Goal: Check status: Check status

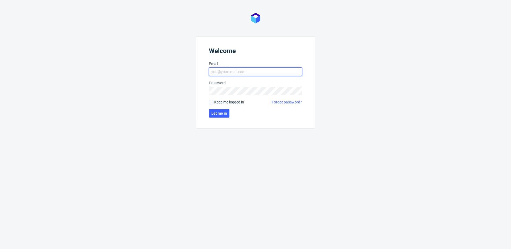
type input "[EMAIL_ADDRESS][DOMAIN_NAME]"
click at [210, 102] on input "Keep me logged in" at bounding box center [211, 102] width 4 height 4
checkbox input "true"
click at [217, 112] on span "Let me in" at bounding box center [219, 113] width 16 height 4
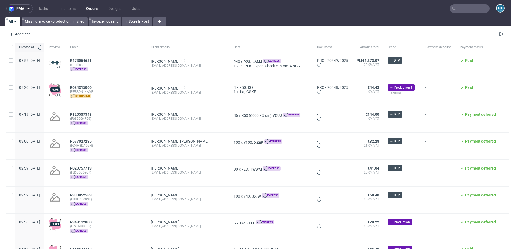
click at [465, 6] on input "text" at bounding box center [470, 8] width 40 height 9
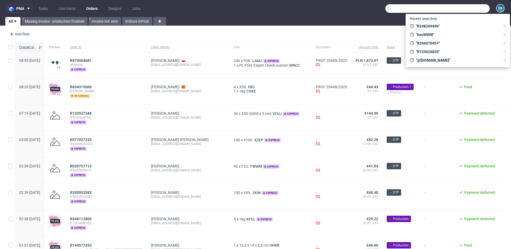
paste input "R248269496"
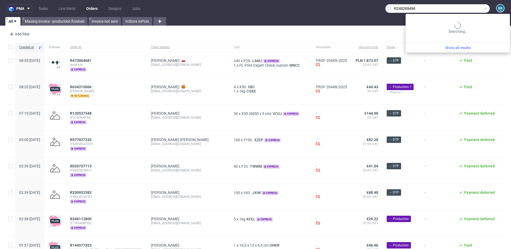
type input "R248269496"
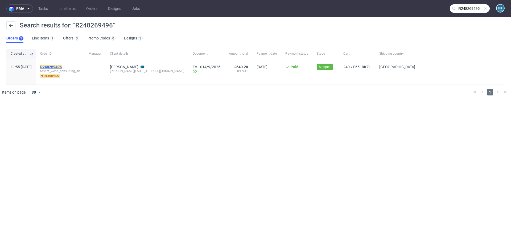
click at [62, 67] on mark "R248269496" at bounding box center [51, 67] width 22 height 4
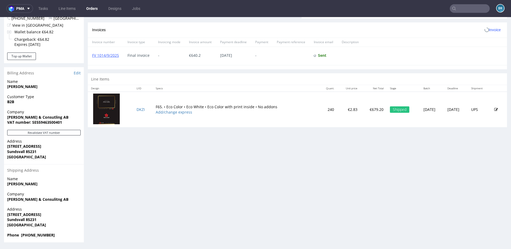
scroll to position [1, 0]
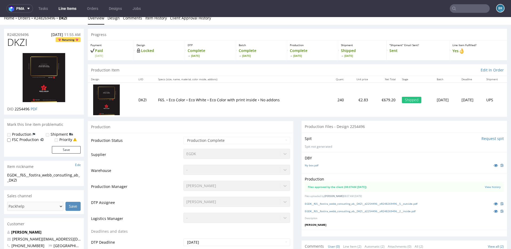
scroll to position [4, 0]
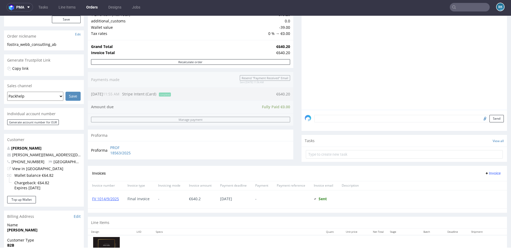
scroll to position [109, 0]
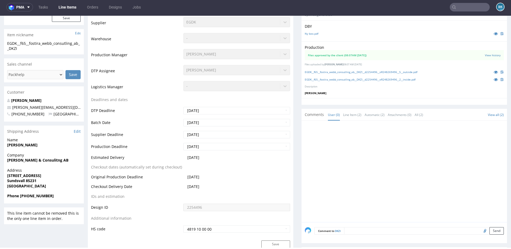
scroll to position [137, 0]
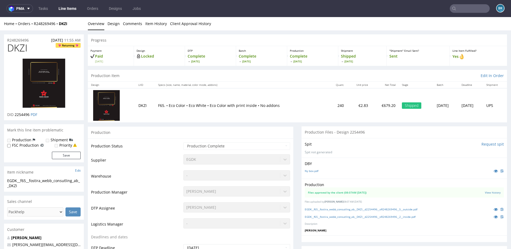
click at [457, 7] on input "text" at bounding box center [470, 8] width 40 height 9
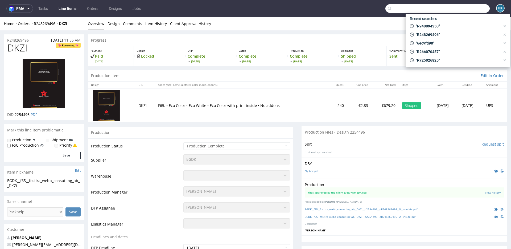
paste input "R248269496"
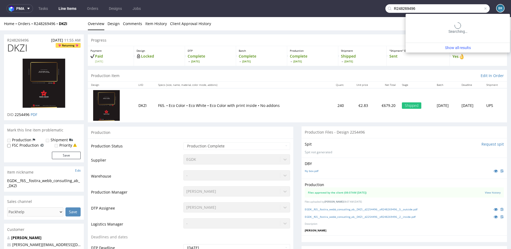
type input "R248269496"
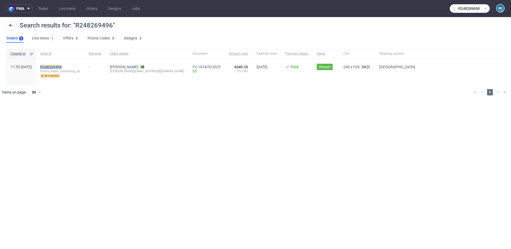
click at [62, 66] on mark "R248269496" at bounding box center [51, 67] width 22 height 4
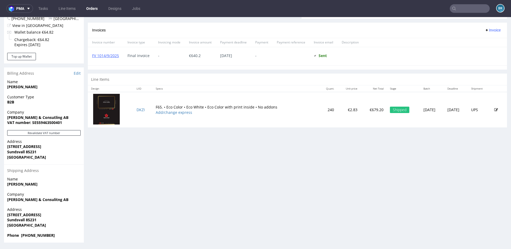
scroll to position [216, 0]
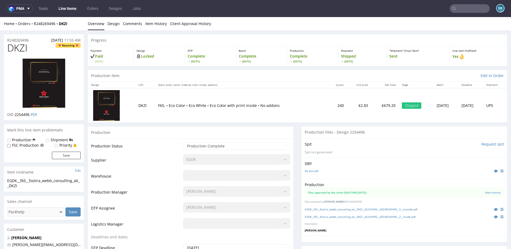
click at [457, 8] on input "text" at bounding box center [470, 8] width 40 height 9
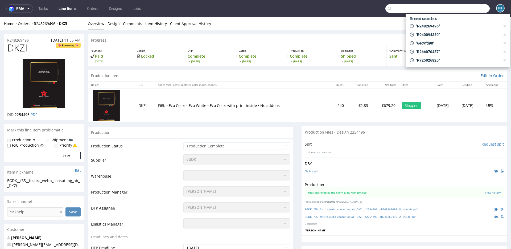
paste input "FAB8AD9H0H"
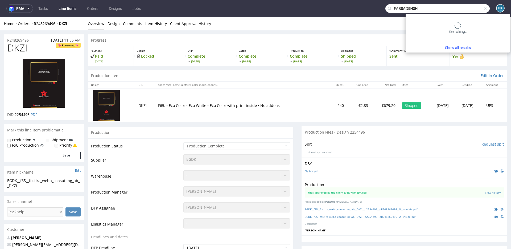
type input "FAB8AD9H0H"
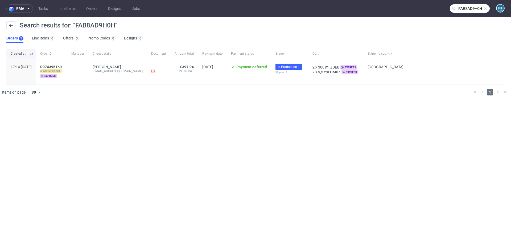
click at [487, 9] on span at bounding box center [485, 8] width 4 height 4
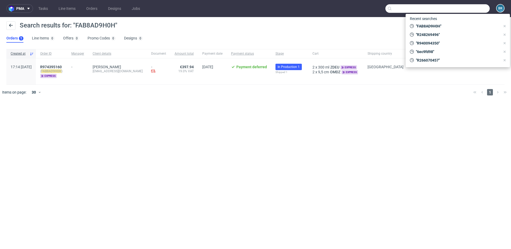
click at [466, 9] on input "text" at bounding box center [437, 8] width 104 height 9
paste input "001705894"
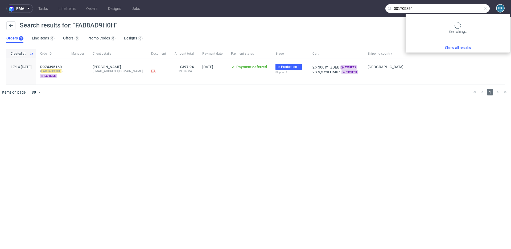
type input "001705894"
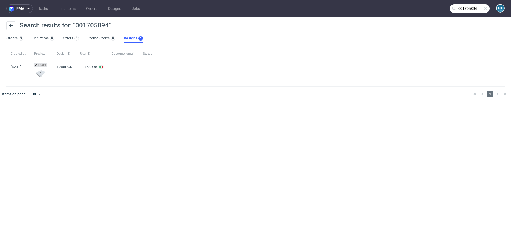
click at [483, 8] on span at bounding box center [485, 8] width 4 height 4
click at [476, 8] on input "text" at bounding box center [470, 8] width 40 height 9
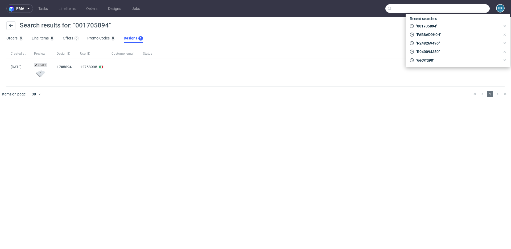
paste input "FAB8AD9H0H"
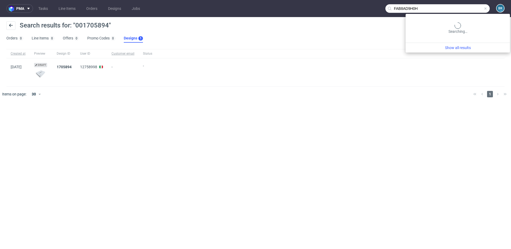
type input "FAB8AD9H0H"
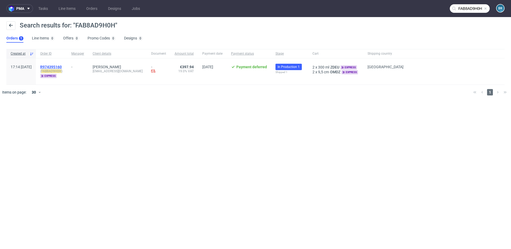
click at [62, 67] on span "R974395160" at bounding box center [51, 67] width 22 height 4
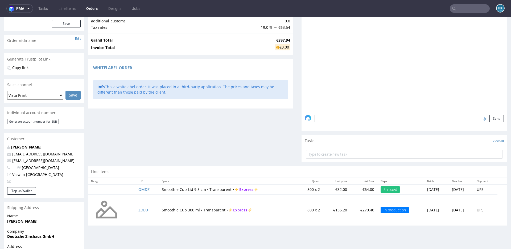
scroll to position [69, 0]
click at [139, 189] on link "OMDZ" at bounding box center [143, 188] width 11 height 5
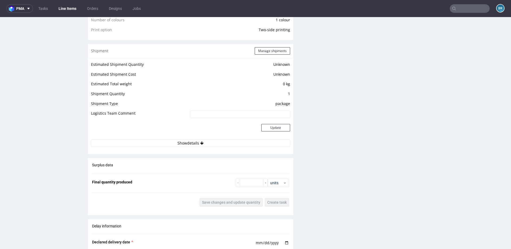
scroll to position [469, 0]
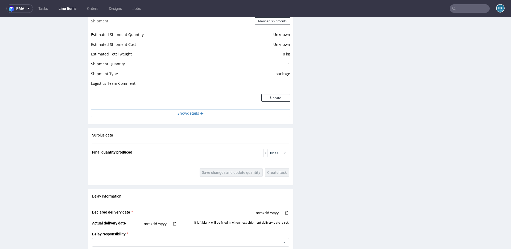
click at [193, 110] on button "Show details" at bounding box center [190, 112] width 199 height 7
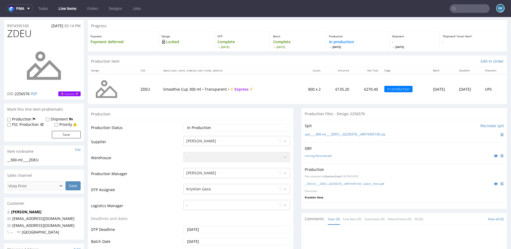
scroll to position [0, 0]
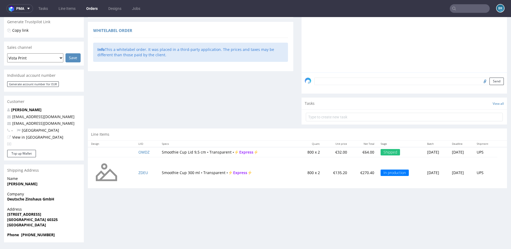
scroll to position [1, 0]
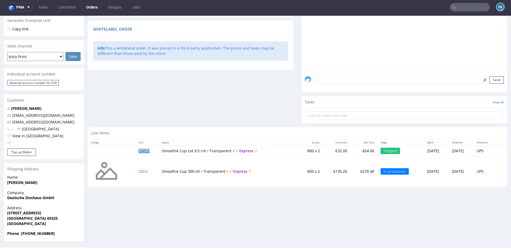
click at [142, 151] on link "OMDZ" at bounding box center [143, 150] width 11 height 5
click at [139, 170] on link "ZDEU" at bounding box center [143, 170] width 10 height 5
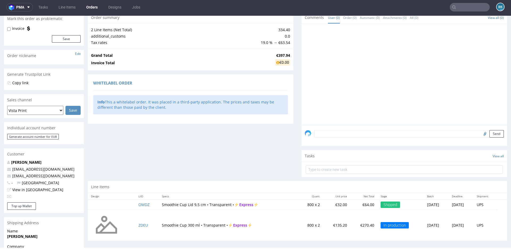
scroll to position [106, 0]
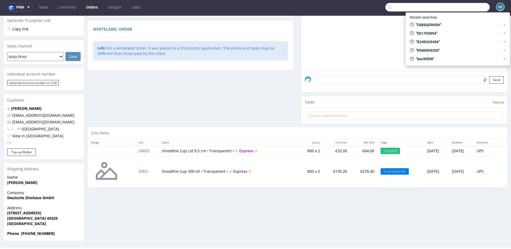
click at [468, 7] on input "text" at bounding box center [437, 7] width 104 height 9
paste input "F8CEGH29D8"
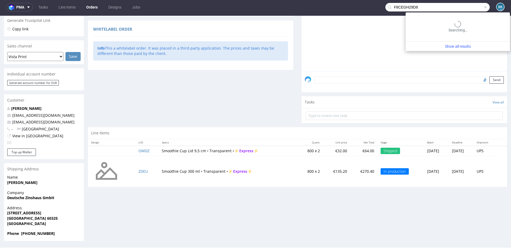
type input "F8CEGH29D8"
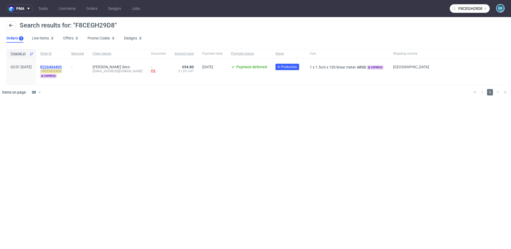
click at [62, 66] on span "R226404405" at bounding box center [51, 67] width 22 height 4
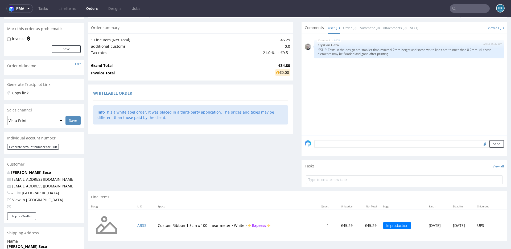
scroll to position [112, 0]
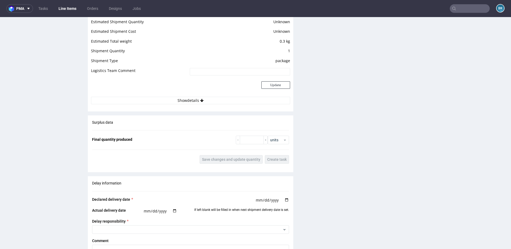
scroll to position [476, 0]
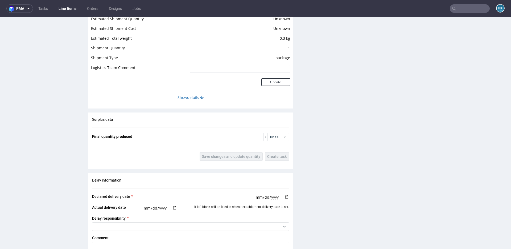
click at [201, 99] on icon at bounding box center [201, 98] width 3 height 4
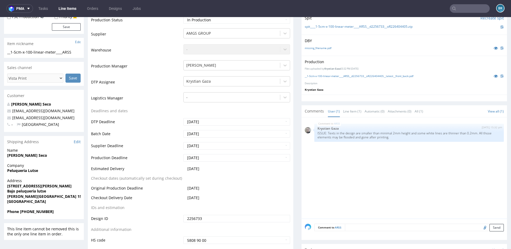
scroll to position [124, 0]
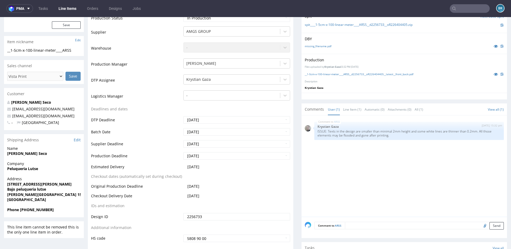
click at [469, 9] on input "text" at bounding box center [470, 8] width 40 height 9
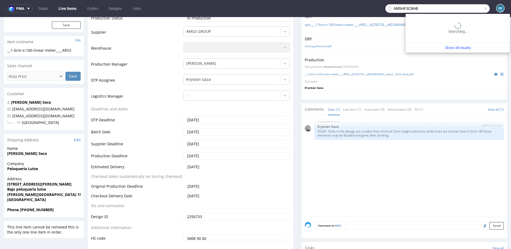
type input "M85HF3C8HB"
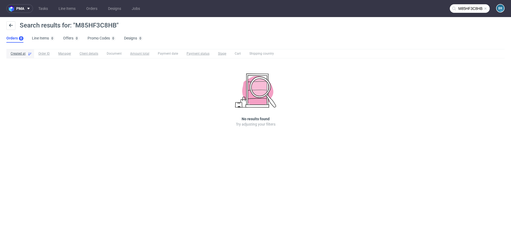
click at [485, 9] on span at bounding box center [485, 8] width 4 height 4
click at [485, 9] on input "text" at bounding box center [470, 8] width 40 height 9
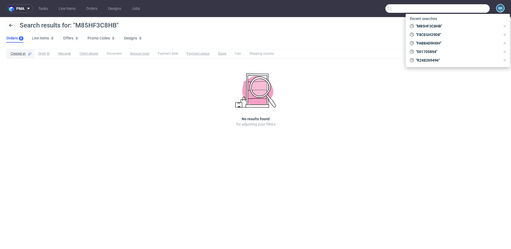
paste input "M85HF3C8HB"
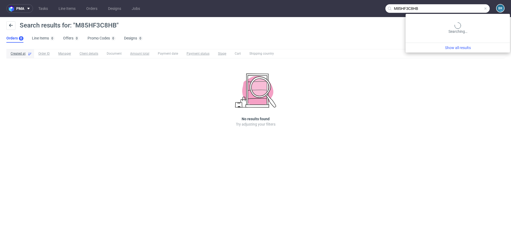
type input "M85HF3C8HB"
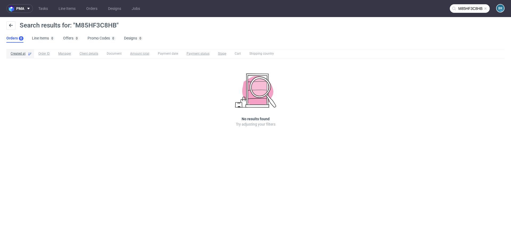
click at [485, 9] on span at bounding box center [485, 8] width 4 height 4
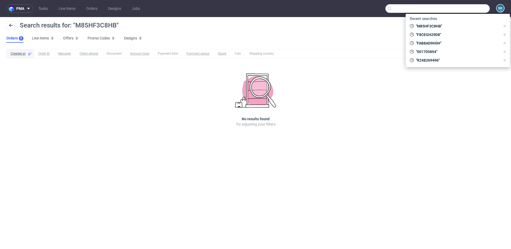
click at [485, 9] on input "text" at bounding box center [437, 8] width 104 height 9
paste input "F1B14B641F"
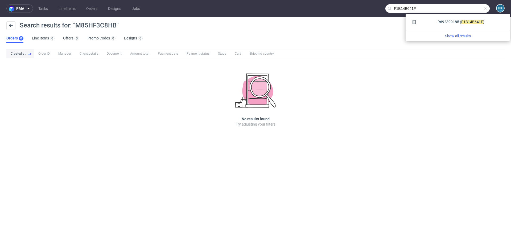
type input "F1B14B641F"
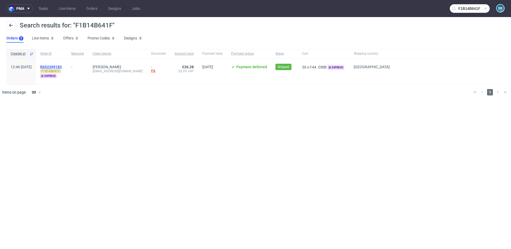
click at [62, 66] on span "R692399185" at bounding box center [51, 67] width 22 height 4
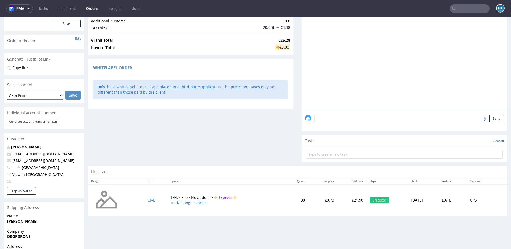
scroll to position [77, 0]
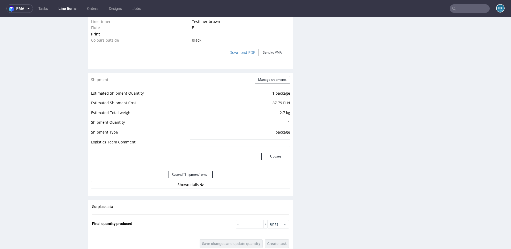
scroll to position [466, 0]
click at [196, 182] on button "Show details" at bounding box center [190, 183] width 199 height 7
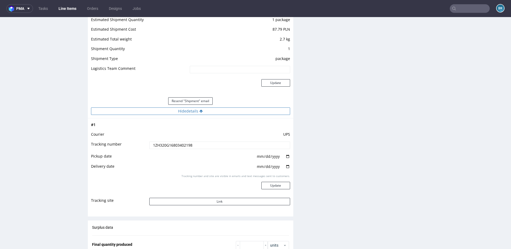
scroll to position [539, 0]
click at [214, 198] on button "Link" at bounding box center [219, 200] width 141 height 7
click at [465, 10] on input "text" at bounding box center [470, 8] width 40 height 9
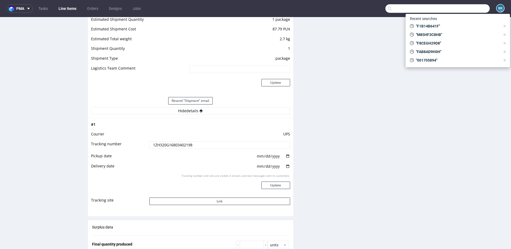
paste input "FGGEH33D5D"
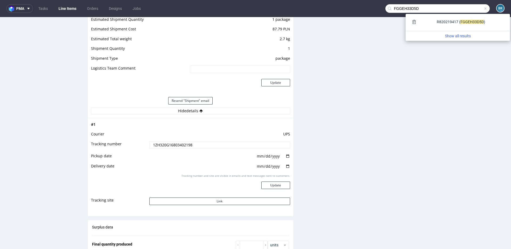
type input "FGGEH33D5D"
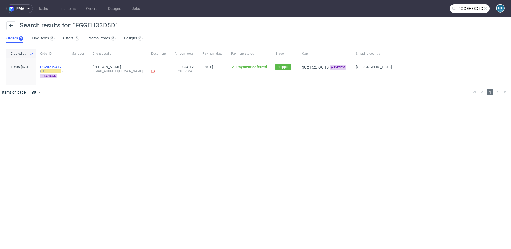
click at [62, 66] on span "R820219417" at bounding box center [51, 67] width 22 height 4
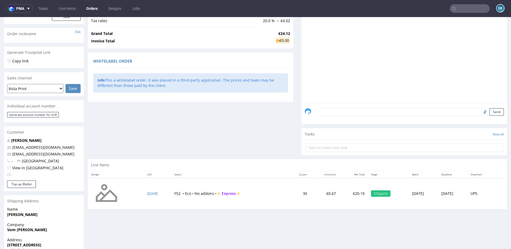
scroll to position [75, 0]
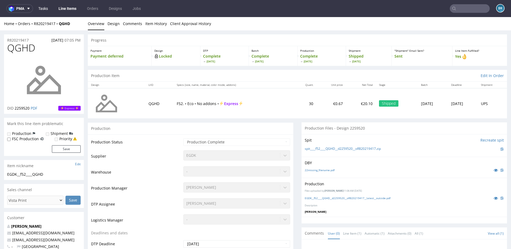
click at [40, 8] on link "Tasks" at bounding box center [43, 8] width 16 height 9
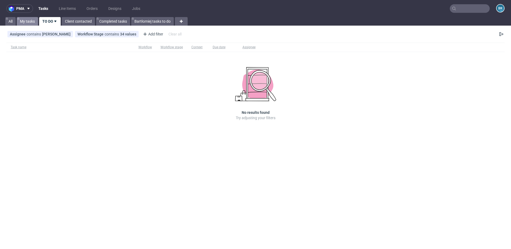
click at [28, 22] on link "My tasks" at bounding box center [27, 21] width 21 height 9
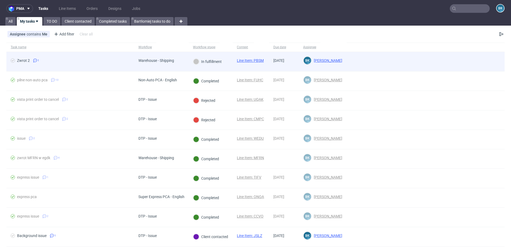
click at [203, 61] on div "In fulfillment" at bounding box center [207, 62] width 28 height 6
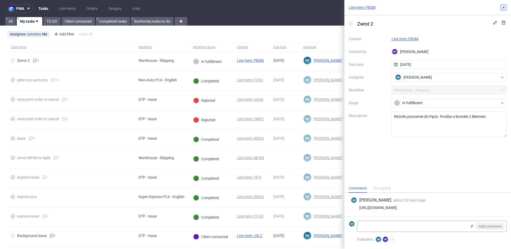
click at [503, 10] on button at bounding box center [503, 7] width 6 height 6
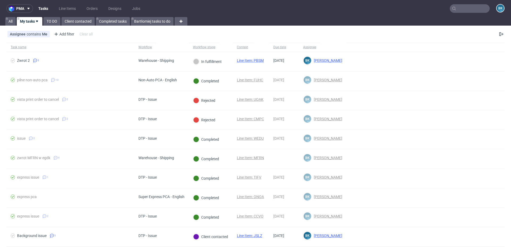
click at [205, 22] on div "All My tasks TO DO Client contacted Completed tasks Bartłomiej tasks to do" at bounding box center [255, 21] width 511 height 9
click at [46, 21] on link "TO DO" at bounding box center [51, 21] width 17 height 9
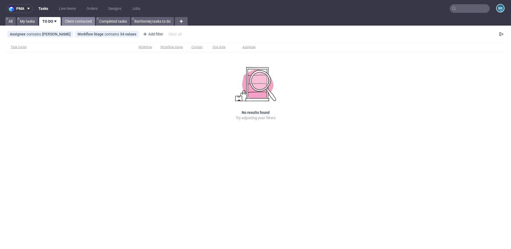
click at [78, 22] on link "Client contacted" at bounding box center [78, 21] width 33 height 9
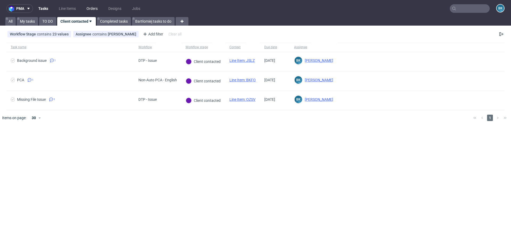
click at [92, 9] on link "Orders" at bounding box center [92, 8] width 18 height 9
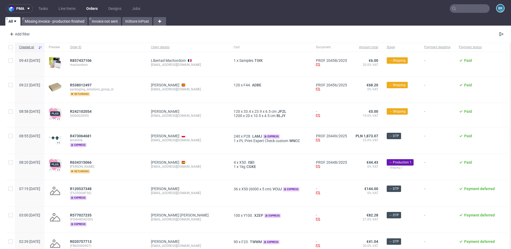
click at [464, 9] on input "text" at bounding box center [470, 8] width 40 height 9
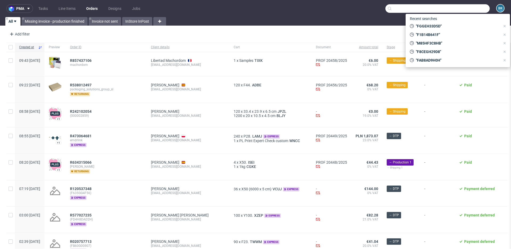
paste input "FZD88BDC49"
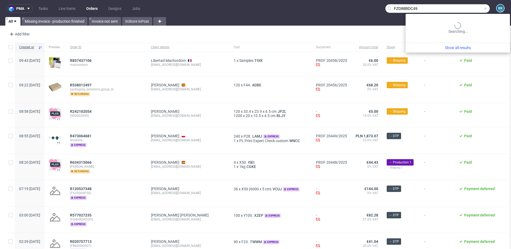
type input "FZD88BDC49"
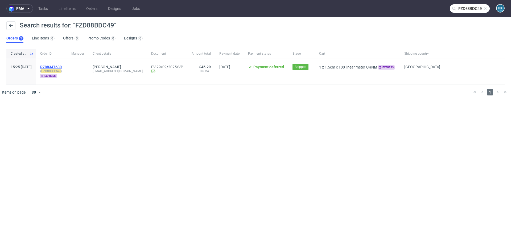
click at [62, 67] on span "R788347630" at bounding box center [51, 67] width 22 height 4
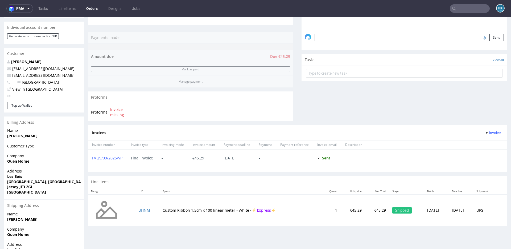
scroll to position [195, 0]
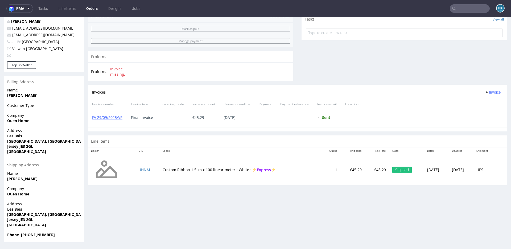
click at [207, 100] on div "Invoice amount" at bounding box center [203, 104] width 31 height 9
click at [473, 10] on input "text" at bounding box center [470, 8] width 40 height 9
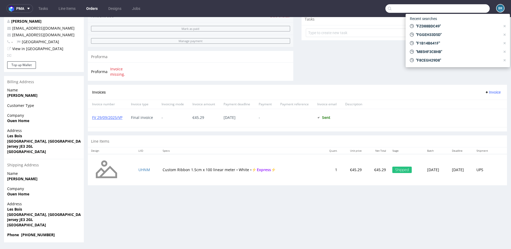
paste input "FZD88BDC49"
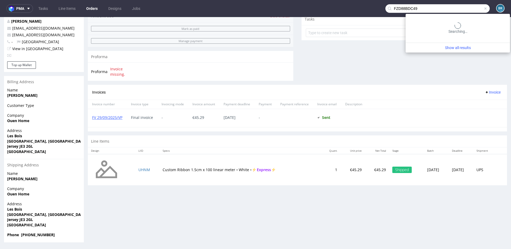
type input "FZD88BDC49"
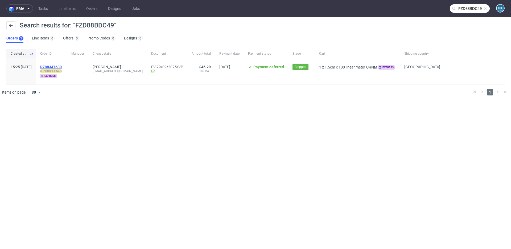
click at [62, 66] on span "R788347630" at bounding box center [51, 67] width 22 height 4
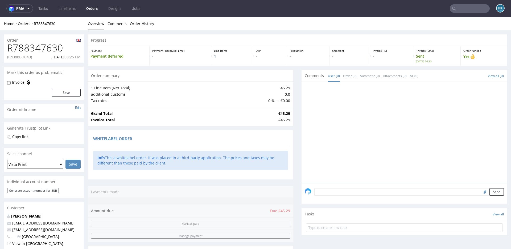
click at [457, 7] on input "text" at bounding box center [470, 8] width 40 height 9
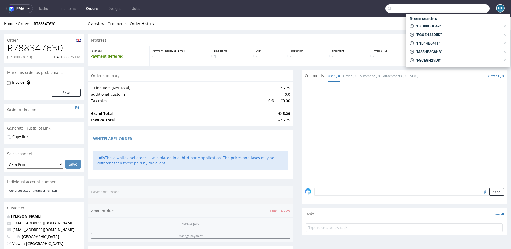
paste input "M24CGFHD92"
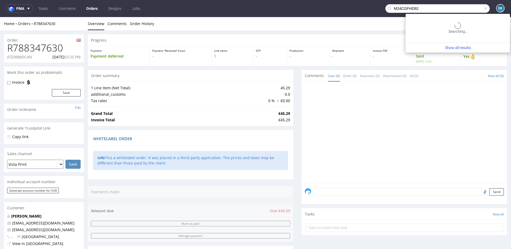
type input "M24CGFHD92"
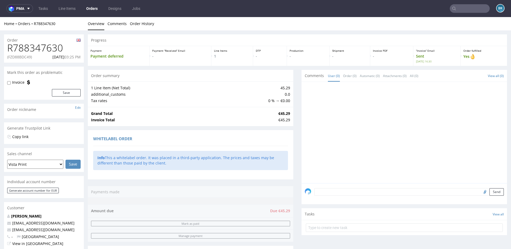
click at [463, 10] on input "text" at bounding box center [470, 8] width 40 height 9
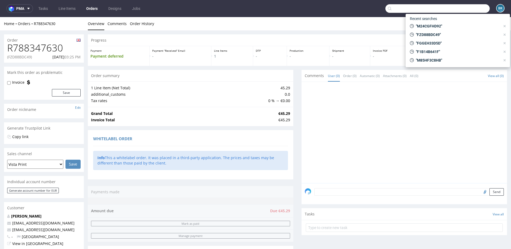
paste input "FZD88BDC49"
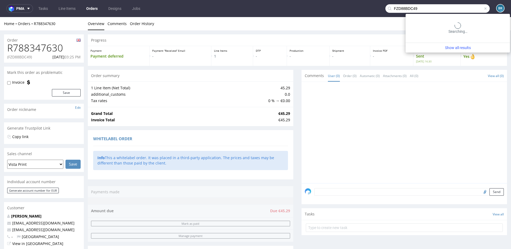
type input "FZD88BDC49"
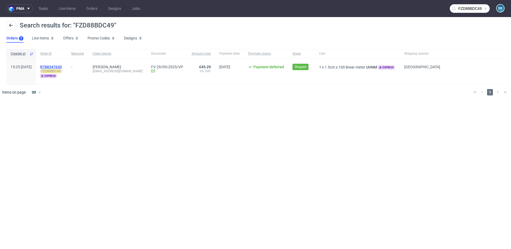
click at [62, 65] on span "R788347630" at bounding box center [51, 67] width 22 height 4
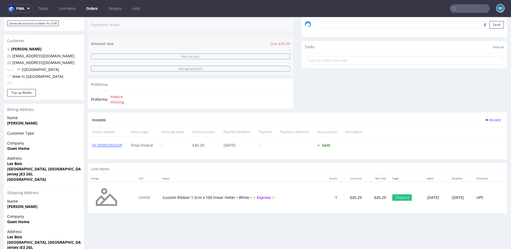
scroll to position [195, 0]
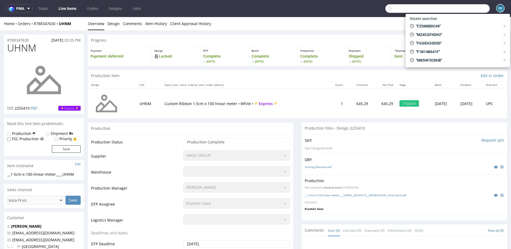
click at [465, 9] on input "text" at bounding box center [437, 8] width 104 height 9
paste input "FHB2D5ECD5"
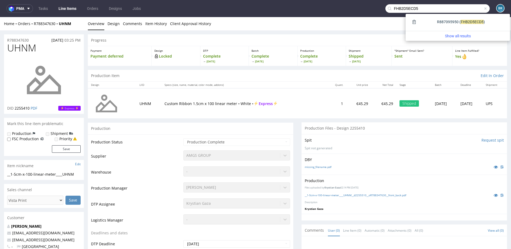
type input "FHB2D5ECD5"
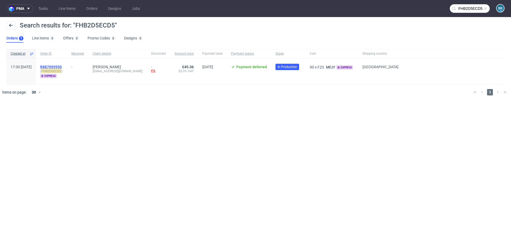
click at [62, 67] on span "R887095950" at bounding box center [51, 67] width 22 height 4
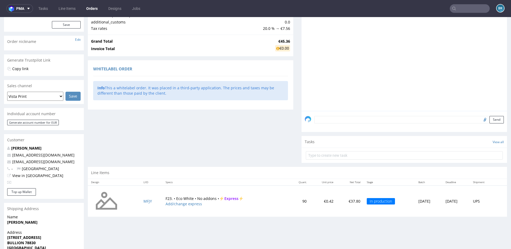
scroll to position [91, 0]
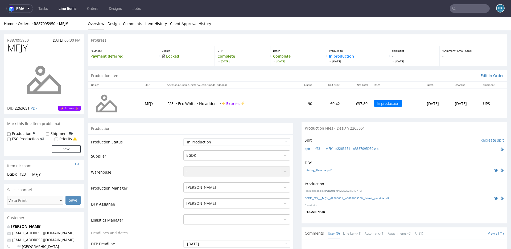
click at [464, 11] on input "text" at bounding box center [470, 8] width 40 height 9
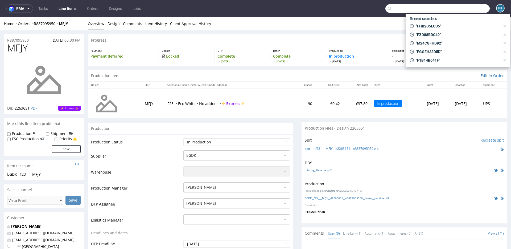
paste input "FHB2D5ECD5"
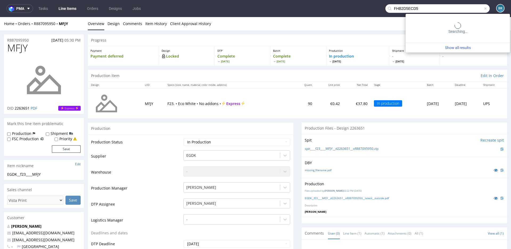
type input "FHB2D5ECD5"
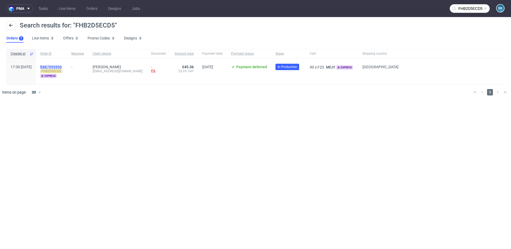
click at [62, 65] on span "R887095950" at bounding box center [51, 67] width 22 height 4
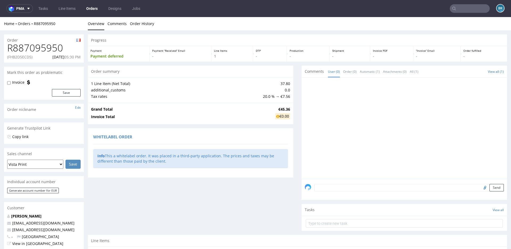
click at [19, 56] on p "(FHB2D5ECD5)" at bounding box center [19, 56] width 25 height 5
copy p "FHB2D5ECD5"
click at [23, 57] on p "(FHB2D5ECD5)" at bounding box center [19, 56] width 25 height 5
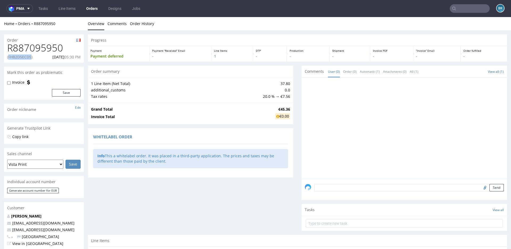
copy p "FHB2D5ECD5"
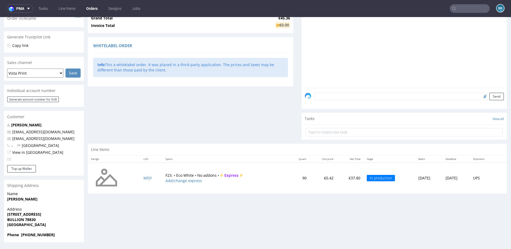
click at [463, 11] on input "text" at bounding box center [470, 8] width 40 height 9
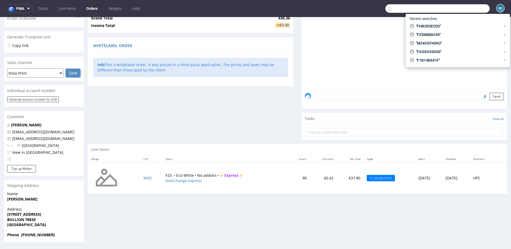
paste input "franek@dveam.com"
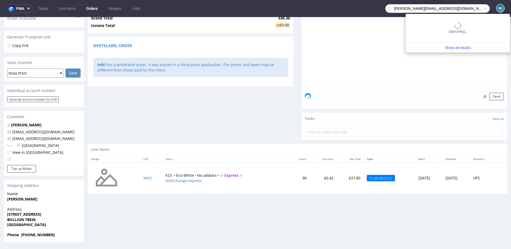
type input "franek@dveam.com"
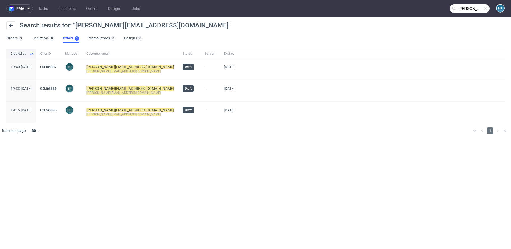
click at [485, 8] on span at bounding box center [485, 8] width 4 height 4
click at [468, 6] on input "text" at bounding box center [470, 8] width 40 height 9
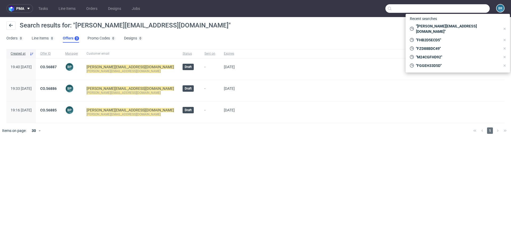
paste input "F51E668842"
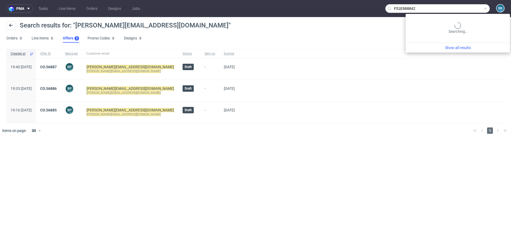
type input "F51E668842"
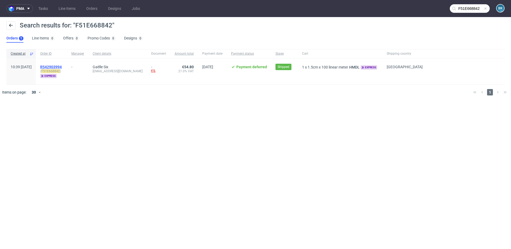
click at [60, 65] on span "R542903994" at bounding box center [51, 67] width 22 height 4
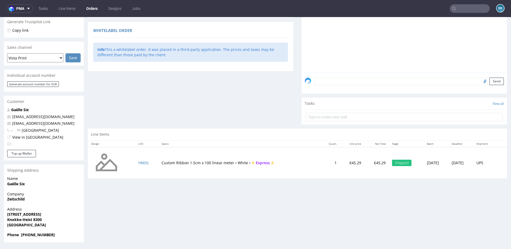
scroll to position [1, 0]
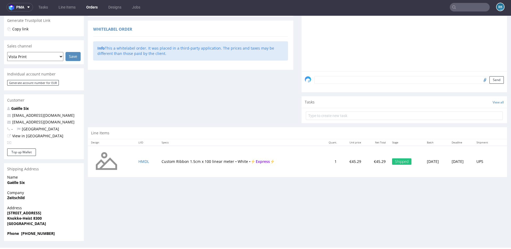
click at [461, 5] on input "text" at bounding box center [470, 7] width 40 height 9
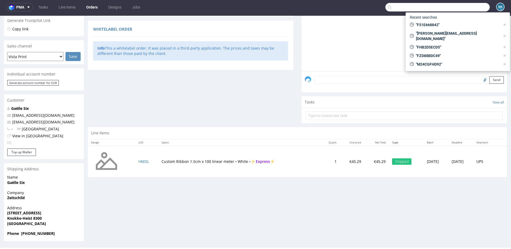
paste input "FZD88BDC49"
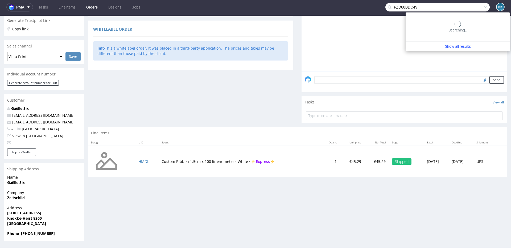
type input "FZD88BDC49"
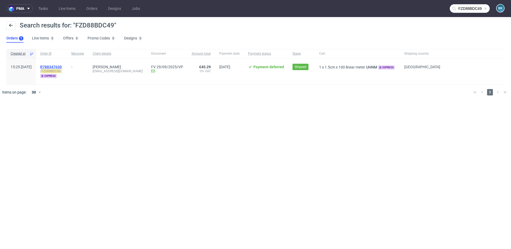
click at [62, 66] on span "R788347630" at bounding box center [51, 67] width 22 height 4
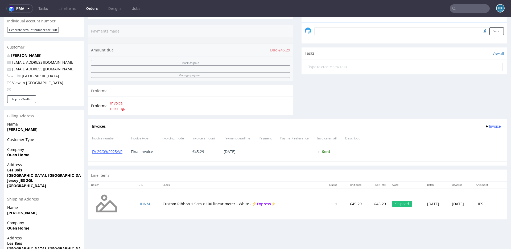
scroll to position [195, 0]
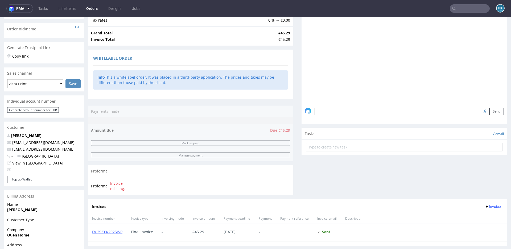
scroll to position [195, 0]
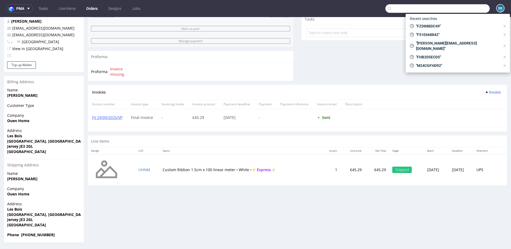
click at [468, 6] on input "text" at bounding box center [437, 8] width 104 height 9
paste input "FZD88BDC49"
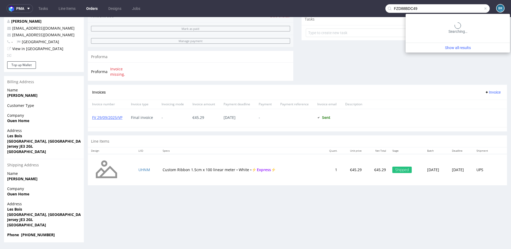
type input "FZD88BDC49"
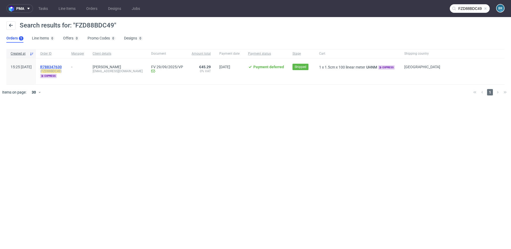
click at [62, 65] on span "R788347630" at bounding box center [51, 67] width 22 height 4
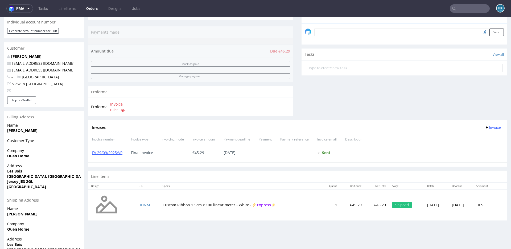
scroll to position [150, 0]
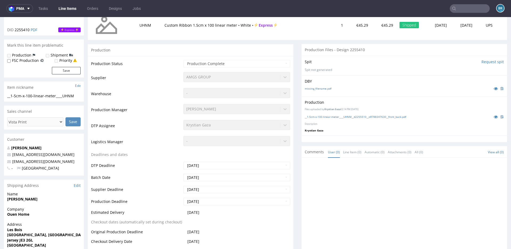
scroll to position [90, 0]
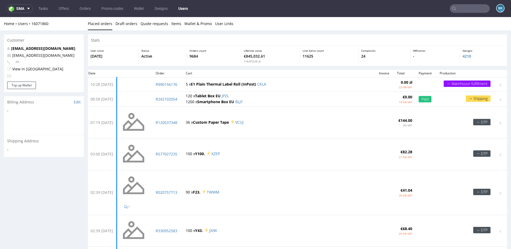
click at [466, 8] on input "text" at bounding box center [470, 8] width 40 height 9
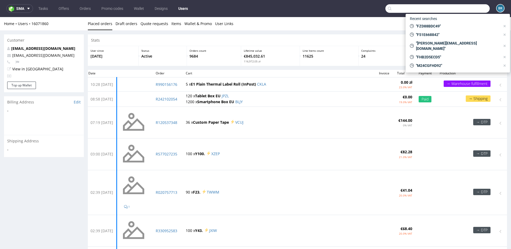
paste input "FZD88BDC49"
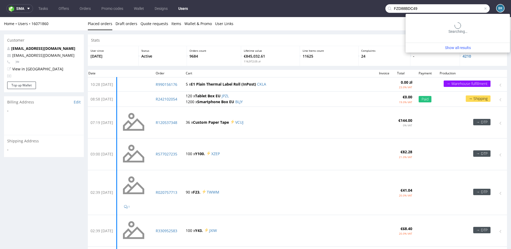
type input "FZD88BDC49"
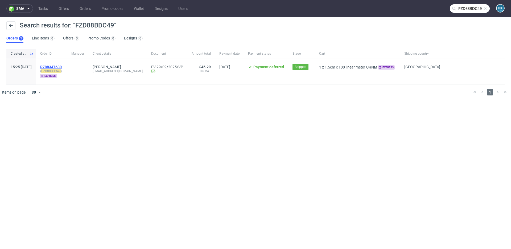
click at [62, 65] on span "R788347630" at bounding box center [51, 67] width 22 height 4
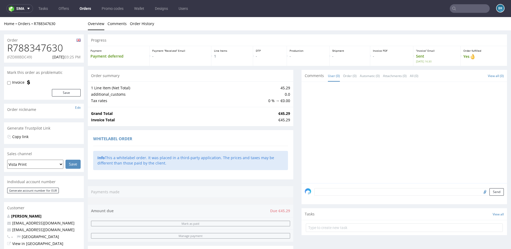
click at [49, 47] on h1 "R788347630" at bounding box center [43, 48] width 73 height 11
copy h1 "R788347630"
click at [29, 56] on p "(FZD88BDC49)" at bounding box center [19, 56] width 25 height 5
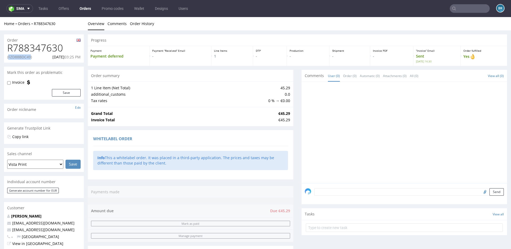
copy p "FZD88BDC49"
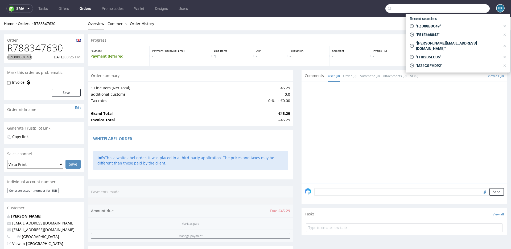
click at [467, 8] on input "text" at bounding box center [437, 8] width 104 height 9
paste input "martyna.kakol@nacomi.pl"
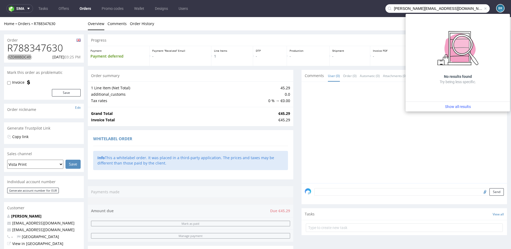
drag, startPoint x: 415, startPoint y: 8, endPoint x: 386, endPoint y: 7, distance: 29.0
click at [386, 7] on div "martyna.kakol@nacomi.pl" at bounding box center [437, 8] width 104 height 9
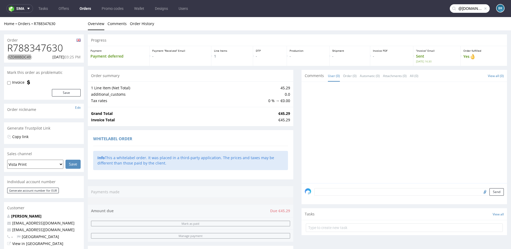
type input "@nacomi.pl"
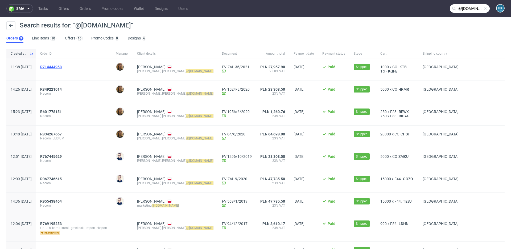
click at [62, 65] on span "R714444958" at bounding box center [51, 67] width 22 height 4
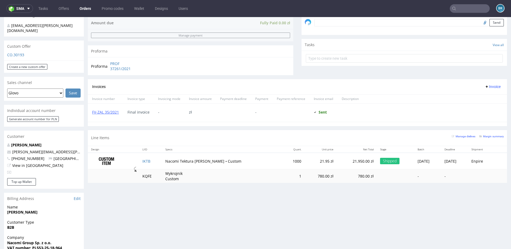
scroll to position [171, 0]
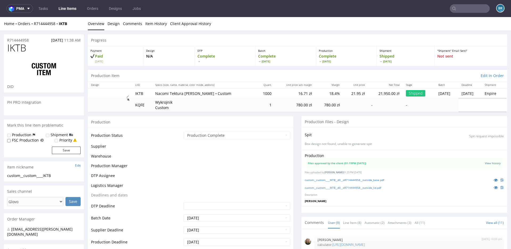
scroll to position [88, 0]
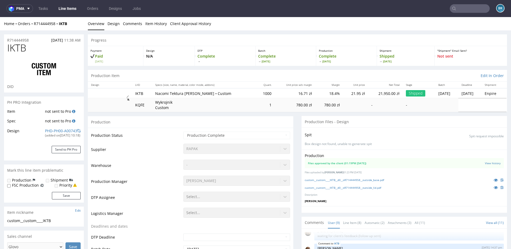
select select "done"
click at [375, 180] on link "custom__custom____IKTB__d0__oR714444958__outside_base.pdf" at bounding box center [344, 180] width 79 height 4
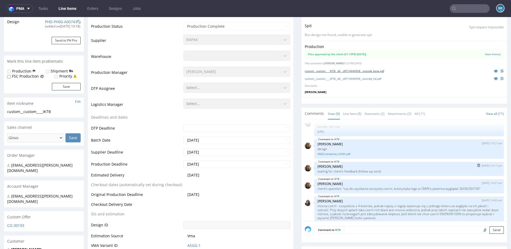
scroll to position [40, 0]
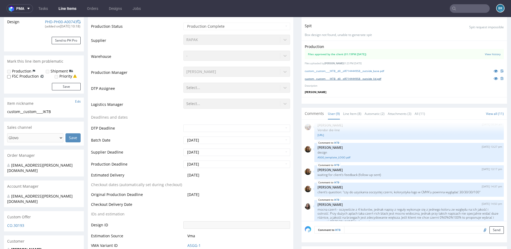
click at [346, 78] on link "custom__custom____IKTB__d0__oR714444958__outside_lid.pdf" at bounding box center [343, 79] width 76 height 4
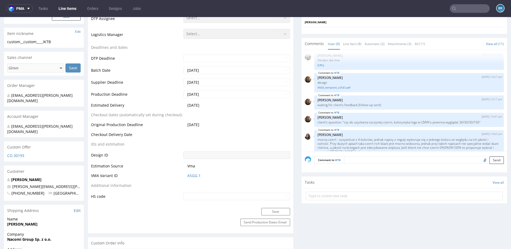
scroll to position [179, 0]
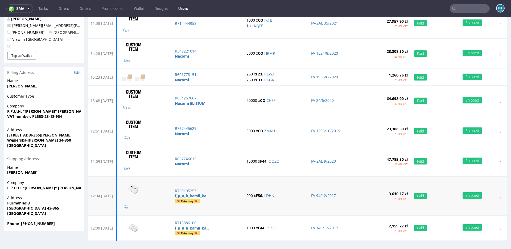
scroll to position [65, 0]
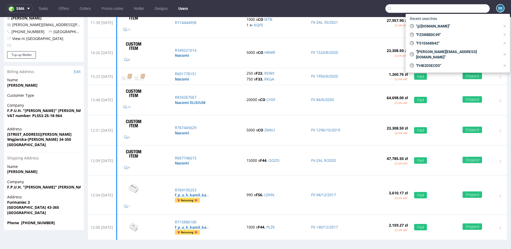
click at [464, 7] on input "text" at bounding box center [437, 8] width 104 height 9
paste input "FH236C6H2G"
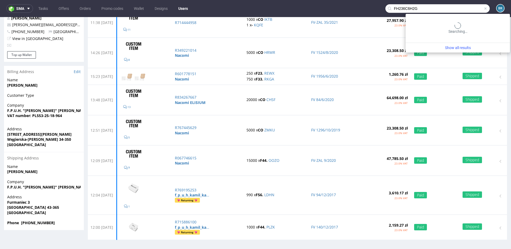
type input "FH236C6H2G"
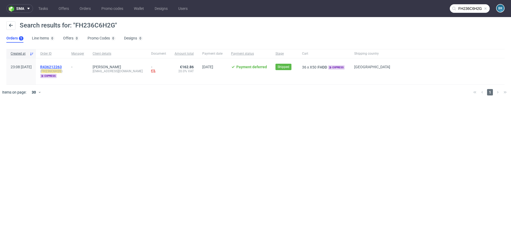
click at [62, 65] on span "R436212263" at bounding box center [51, 67] width 22 height 4
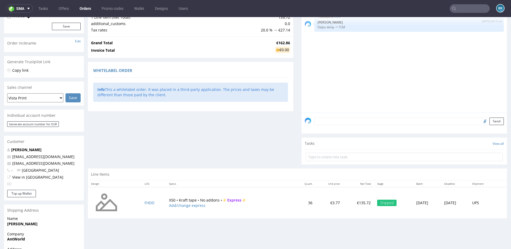
scroll to position [106, 0]
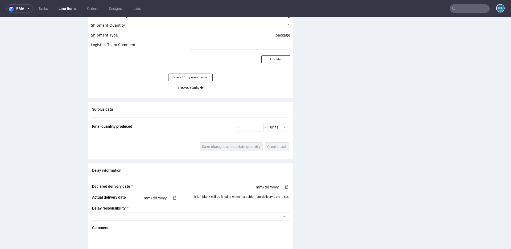
scroll to position [507, 0]
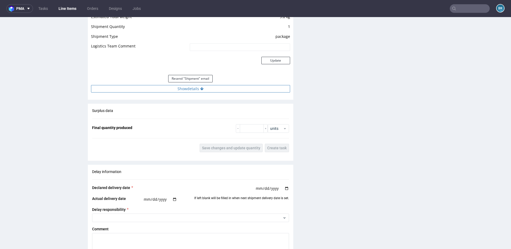
click at [190, 89] on button "Show details" at bounding box center [190, 88] width 199 height 7
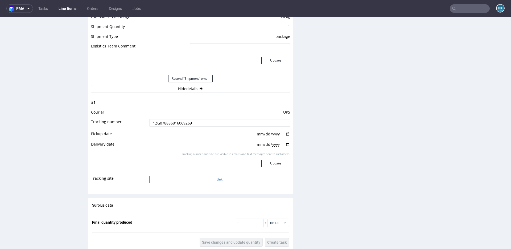
click at [204, 180] on button "Link" at bounding box center [219, 178] width 141 height 7
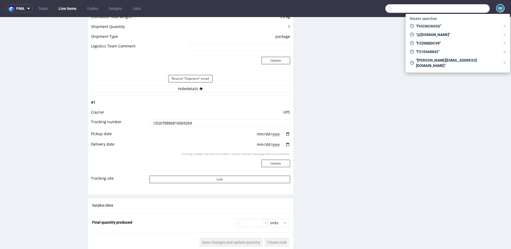
click at [471, 8] on input "text" at bounding box center [437, 8] width 104 height 9
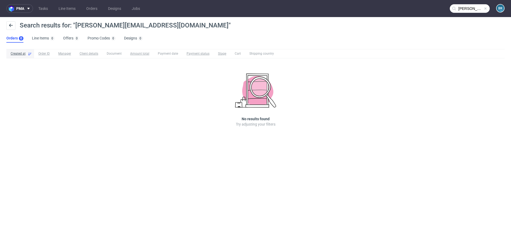
click at [468, 11] on input "martyna.kakol@nacomi.pl" at bounding box center [470, 8] width 40 height 9
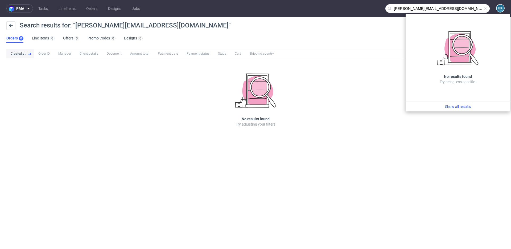
drag, startPoint x: 418, startPoint y: 8, endPoint x: 375, endPoint y: 8, distance: 43.1
click at [375, 8] on nav "pma Tasks Line Items Orders Designs Jobs martyna.kakol@nacomi.pl BK" at bounding box center [255, 8] width 511 height 17
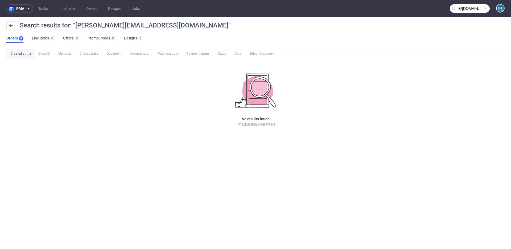
type input "@nacomi.pl"
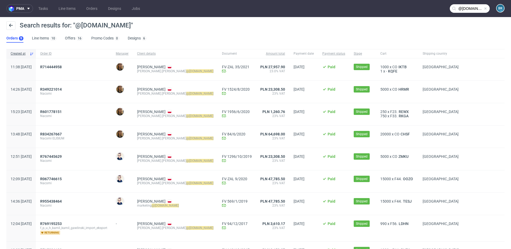
click at [483, 10] on span at bounding box center [485, 8] width 4 height 4
click at [462, 9] on input "text" at bounding box center [470, 8] width 40 height 9
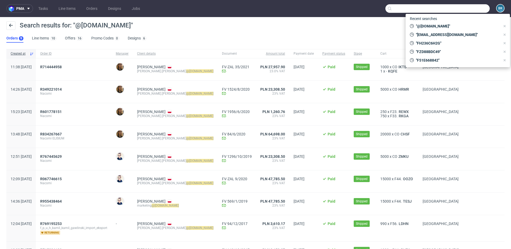
paste input "FH236C6H2G"
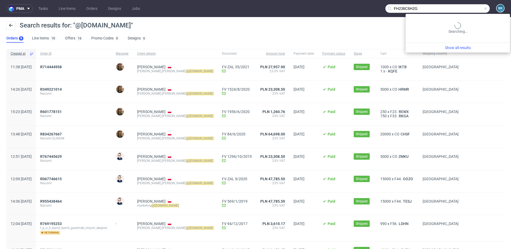
type input "FH236C6H2G"
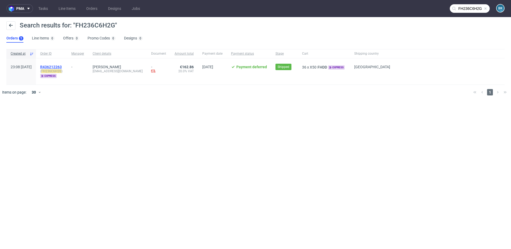
click at [62, 66] on span "R436212263" at bounding box center [51, 67] width 22 height 4
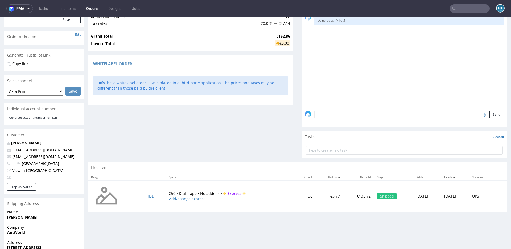
scroll to position [106, 0]
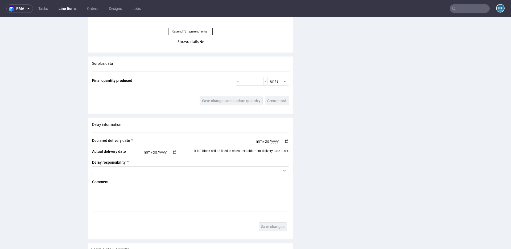
scroll to position [554, 0]
click at [191, 42] on button "Show details" at bounding box center [190, 41] width 199 height 7
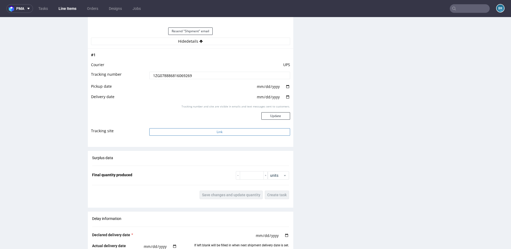
click at [204, 134] on button "Link" at bounding box center [219, 131] width 141 height 7
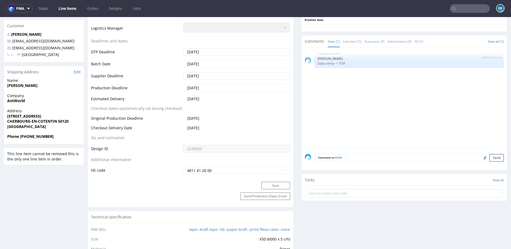
scroll to position [192, 0]
click at [465, 8] on input "text" at bounding box center [470, 8] width 40 height 9
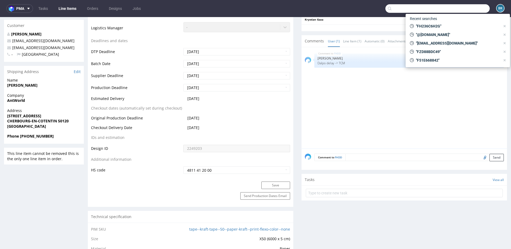
paste input "FGGEH33D5D"
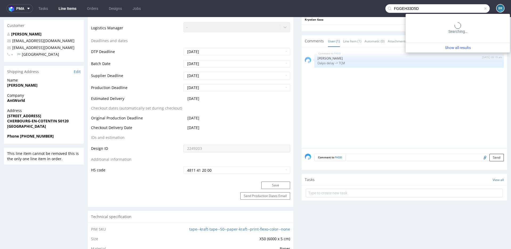
type input "FGGEH33D5D"
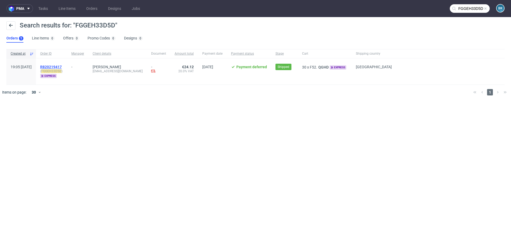
click at [62, 65] on span "R820219417" at bounding box center [51, 67] width 22 height 4
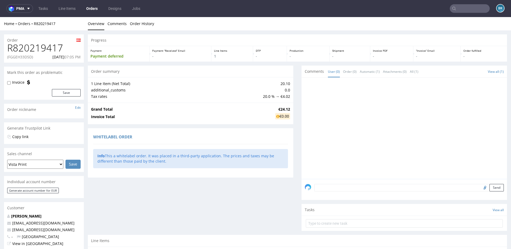
scroll to position [106, 0]
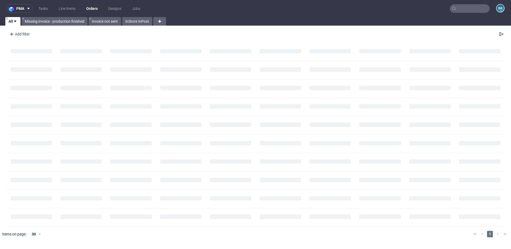
click at [474, 7] on input "text" at bounding box center [470, 8] width 40 height 9
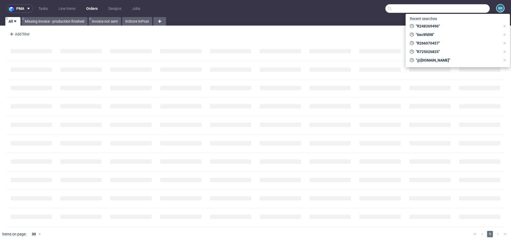
paste input "R940094350"
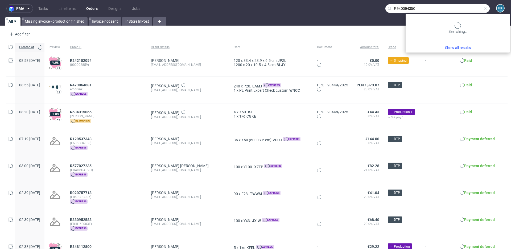
type input "R940094350"
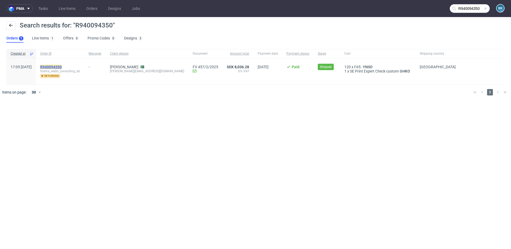
click at [59, 66] on mark "R940094350" at bounding box center [51, 67] width 22 height 4
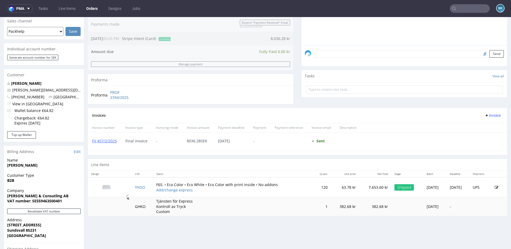
scroll to position [137, 0]
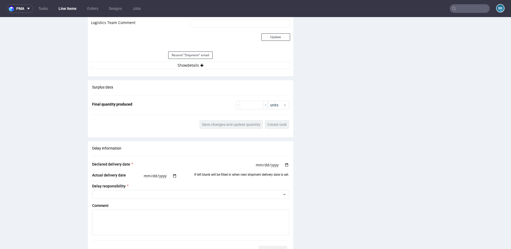
scroll to position [510, 0]
click at [195, 69] on div "Estimated Shipment Quantity Unknown Estimated Shipment Cost Unknown Estimated T…" at bounding box center [190, 19] width 205 height 105
click at [192, 64] on button "Show details" at bounding box center [190, 64] width 199 height 7
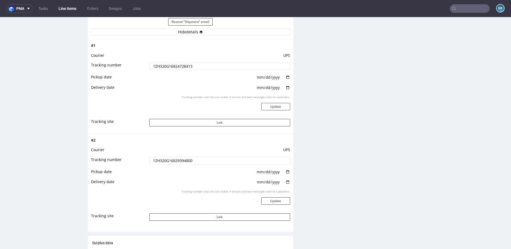
scroll to position [566, 0]
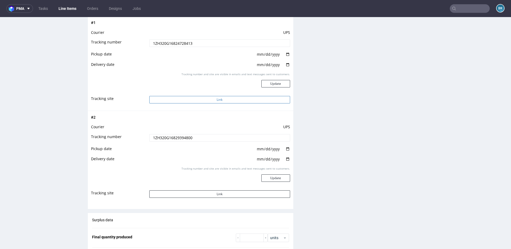
click at [215, 100] on button "Link" at bounding box center [219, 99] width 141 height 7
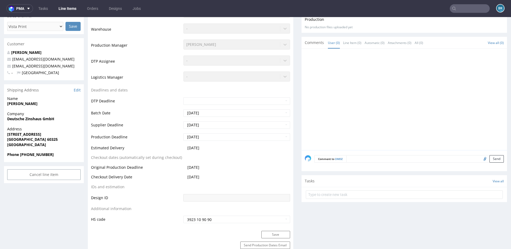
scroll to position [0, 0]
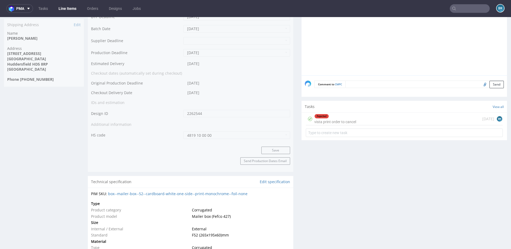
scroll to position [259, 0]
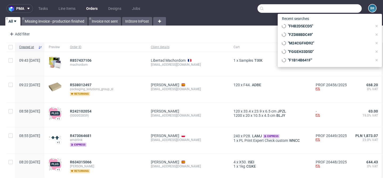
click at [349, 12] on input "text" at bounding box center [310, 8] width 104 height 9
paste input "FHB2D5ECD5"
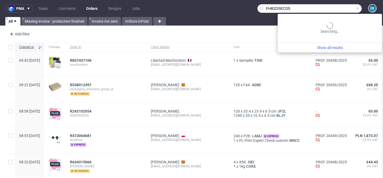
type input "FHB2D5ECD5"
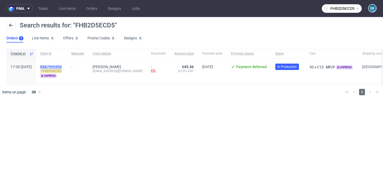
click at [62, 66] on span "R887095950" at bounding box center [51, 67] width 22 height 4
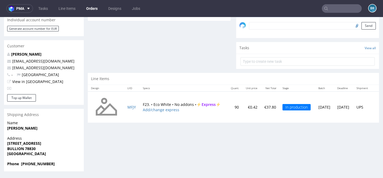
scroll to position [1, 0]
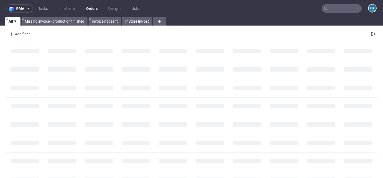
click at [338, 9] on input "text" at bounding box center [342, 8] width 40 height 9
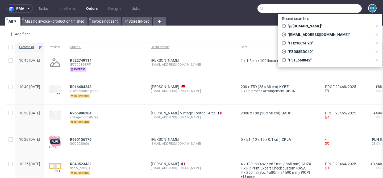
paste input "[PERSON_NAME][EMAIL_ADDRESS][DOMAIN_NAME]"
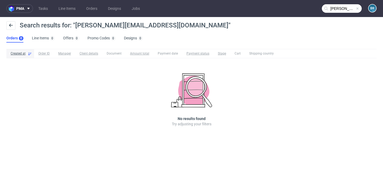
click at [338, 8] on input "[PERSON_NAME][EMAIL_ADDRESS][DOMAIN_NAME]" at bounding box center [342, 8] width 40 height 9
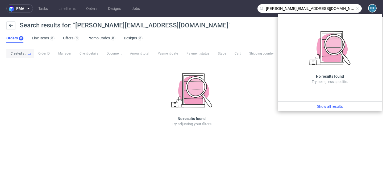
drag, startPoint x: 290, startPoint y: 9, endPoint x: 262, endPoint y: 9, distance: 27.4
click at [262, 9] on div "[PERSON_NAME][EMAIL_ADDRESS][DOMAIN_NAME]" at bounding box center [310, 8] width 104 height 9
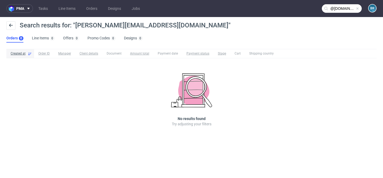
type input "@[DOMAIN_NAME]"
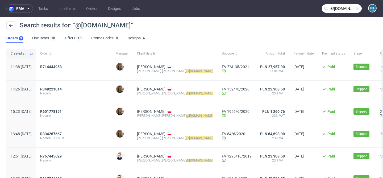
scroll to position [14, 0]
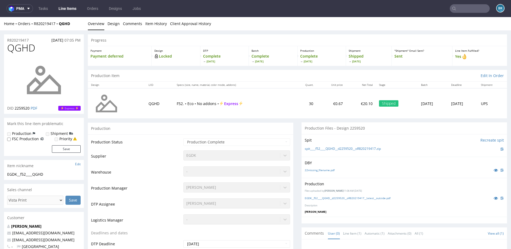
click at [459, 8] on input "text" at bounding box center [470, 8] width 40 height 9
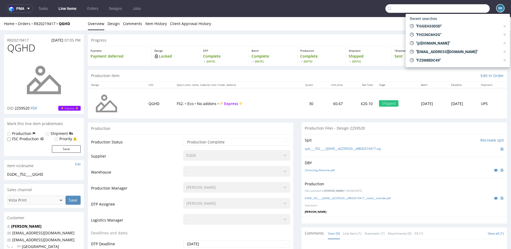
paste input "R943938702"
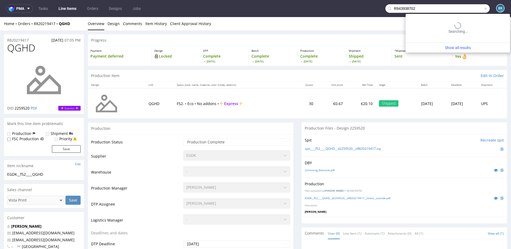
type input "R943938702"
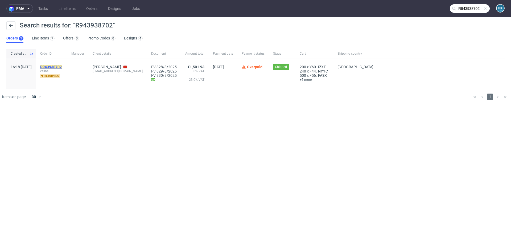
click at [62, 67] on mark "R943938702" at bounding box center [51, 67] width 22 height 4
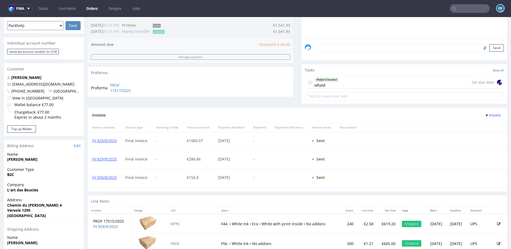
scroll to position [182, 0]
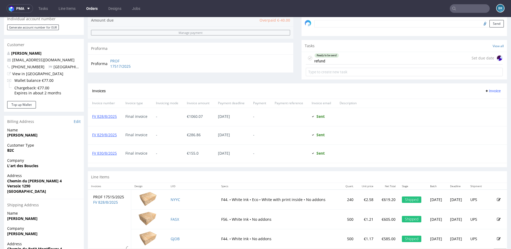
click at [319, 59] on div "Ready to be send refund" at bounding box center [326, 58] width 25 height 12
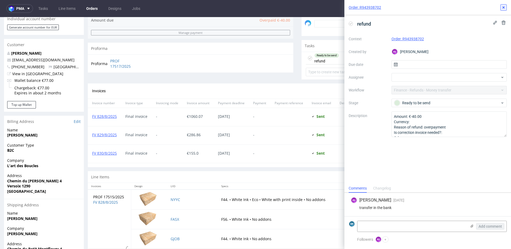
click at [504, 7] on icon at bounding box center [503, 7] width 4 height 4
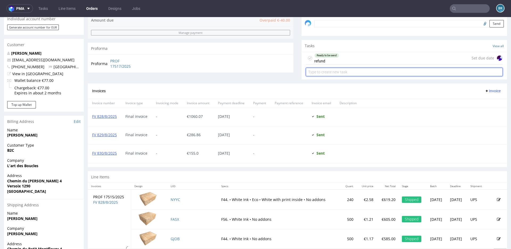
click at [354, 71] on input "text" at bounding box center [404, 72] width 197 height 9
type input "r"
type input "partial refund"
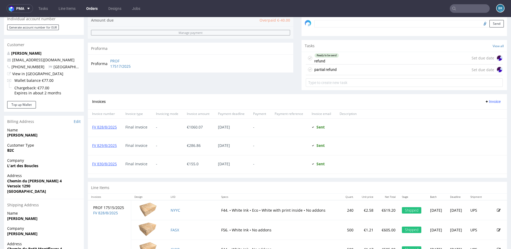
click at [342, 73] on div "partial refund Set due date" at bounding box center [404, 69] width 197 height 11
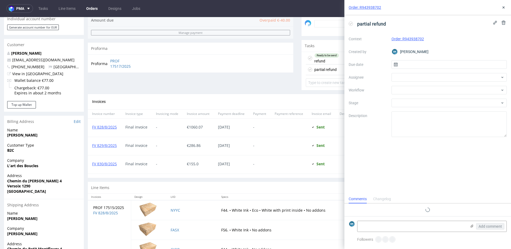
scroll to position [4, 0]
click at [406, 65] on input "text" at bounding box center [448, 64] width 115 height 9
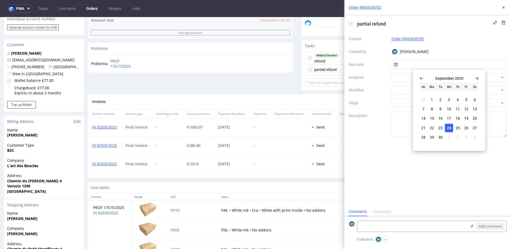
click at [448, 126] on span "24" at bounding box center [449, 127] width 4 height 5
type input "24/09/2025"
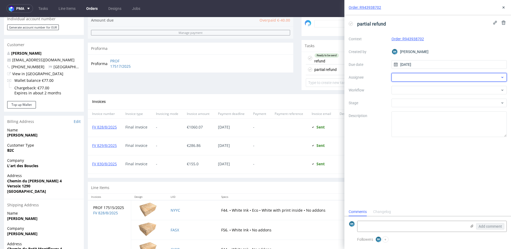
click at [409, 75] on div at bounding box center [448, 77] width 115 height 9
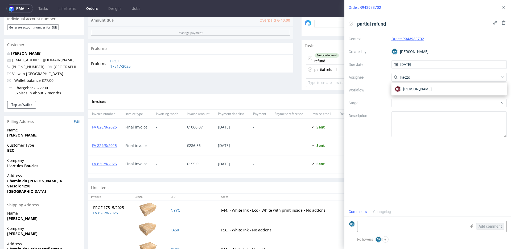
type input "kaczo"
click at [413, 91] on div at bounding box center [448, 90] width 115 height 9
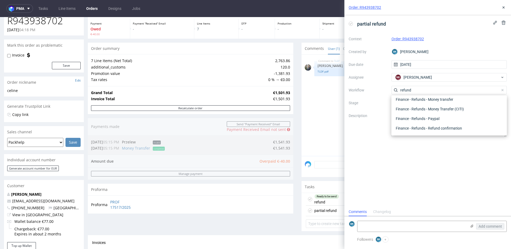
scroll to position [0, 0]
type input "refund"
click at [443, 110] on div "Finance - Refunds - Money transfer" at bounding box center [449, 109] width 111 height 10
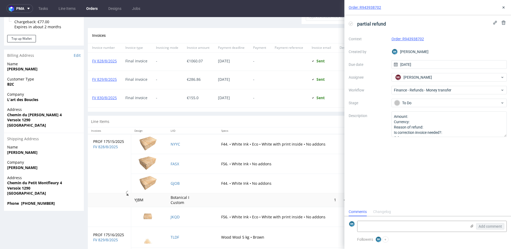
scroll to position [249, 0]
click at [443, 117] on textarea "Amount: Currency: Reason of refund: Is correction invoice needed?: Other:" at bounding box center [448, 124] width 115 height 26
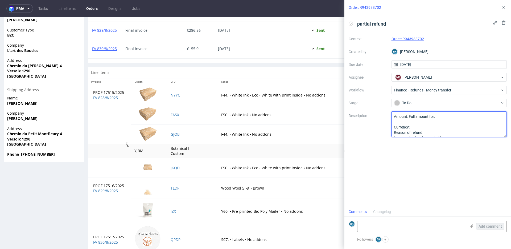
scroll to position [314, 0]
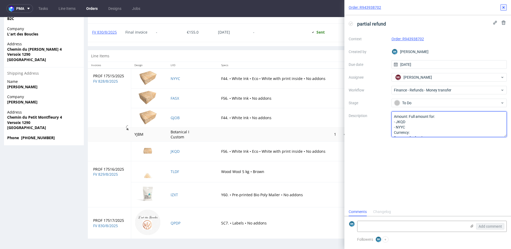
type textarea "Amount: Full amount for: - JKQD - NYYC Currency: Reason of refund: Is correctio…"
click at [504, 7] on icon at bounding box center [503, 7] width 4 height 4
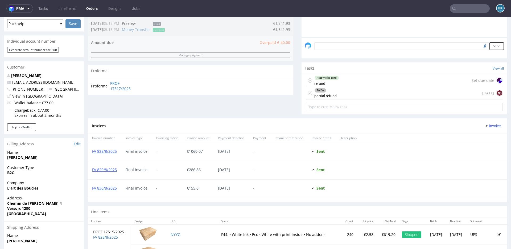
scroll to position [166, 0]
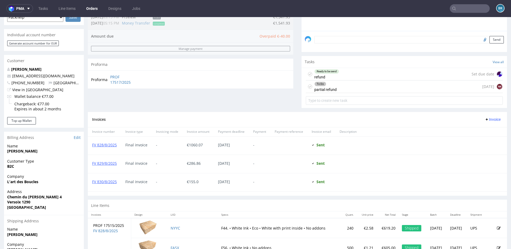
click at [345, 86] on div "To Do partial refund today NK" at bounding box center [404, 86] width 197 height 13
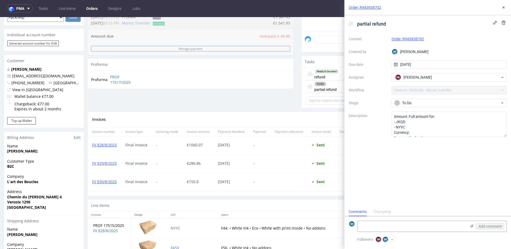
scroll to position [4, 0]
click at [416, 131] on textarea "Amount: Full amount for: - JKQD - NYYC Currency: Reason of refund: Is correctio…" at bounding box center [448, 124] width 115 height 26
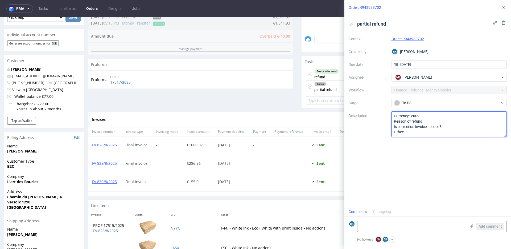
scroll to position [15, 0]
click at [430, 122] on textarea "Amount: Full amount for: - JKQD - NYYC Currency: Reason of refund: Is correctio…" at bounding box center [448, 124] width 115 height 26
click at [457, 133] on textarea "Amount: Full amount for: - JKQD - NYYC Currency: Reason of refund: Is correctio…" at bounding box center [448, 124] width 115 height 26
type textarea "Amount: Full amount for: - JKQD - NYYC Currency: euro Reason of refund: Complai…"
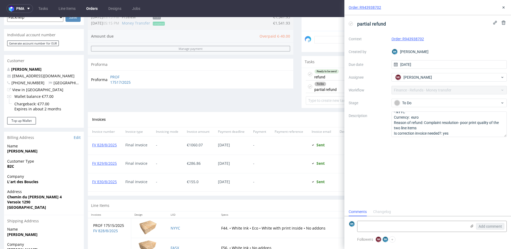
click at [473, 154] on div "partial refund Context Order: R943938702 Created by BK Bogna Krystian Due date …" at bounding box center [427, 111] width 167 height 192
click at [504, 7] on use at bounding box center [503, 7] width 2 height 2
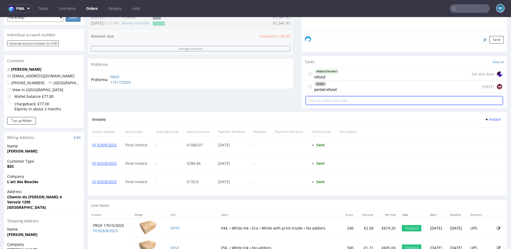
click at [348, 101] on input "text" at bounding box center [404, 100] width 197 height 9
type input "correction invoice"
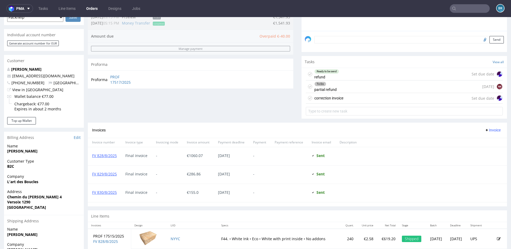
click at [363, 97] on div "correction invoice Set due date" at bounding box center [404, 98] width 197 height 11
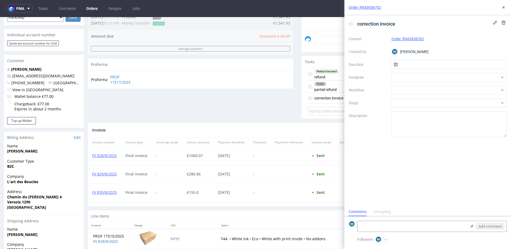
scroll to position [4, 0]
click at [406, 63] on input "text" at bounding box center [448, 64] width 115 height 9
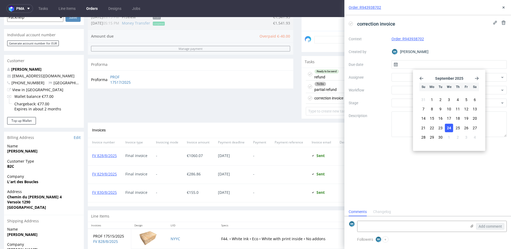
click at [448, 125] on button "24" at bounding box center [449, 127] width 8 height 9
type input "[DATE]"
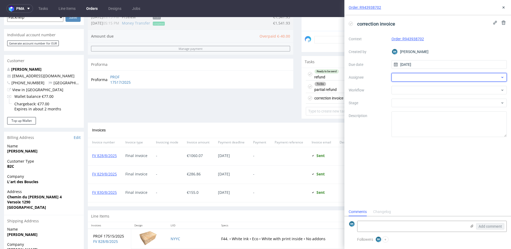
click at [413, 77] on div at bounding box center [448, 77] width 115 height 9
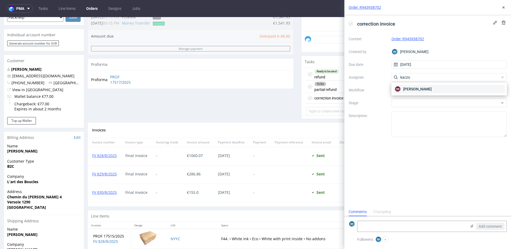
type input "kaczo"
click at [413, 89] on span "Natalia Kaczorowska" at bounding box center [417, 88] width 28 height 5
click at [412, 92] on div at bounding box center [448, 90] width 115 height 9
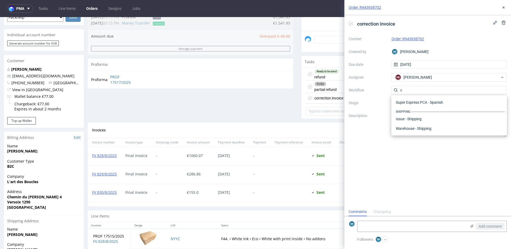
scroll to position [0, 0]
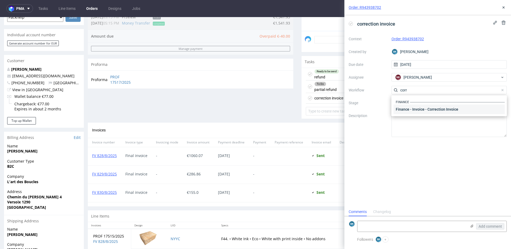
type input "corr"
click at [425, 110] on div "Finance - Invoice - Correction Invoice" at bounding box center [449, 109] width 111 height 10
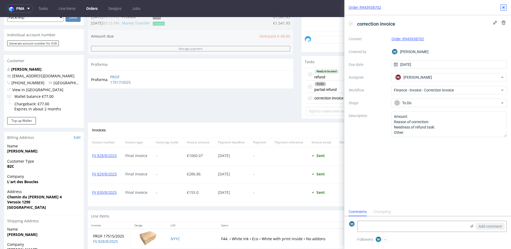
click at [503, 7] on use at bounding box center [503, 7] width 2 height 2
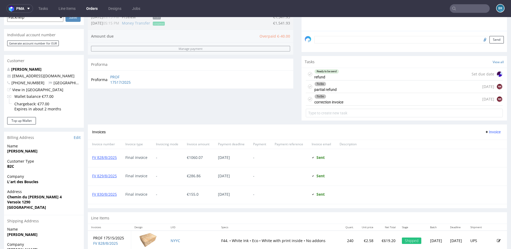
click at [335, 90] on div "To Do partial refund today NK" at bounding box center [404, 86] width 197 height 13
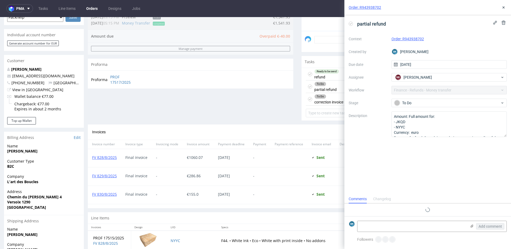
scroll to position [4, 0]
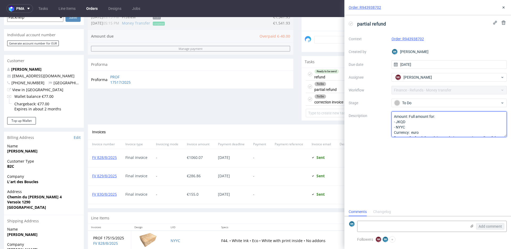
drag, startPoint x: 409, startPoint y: 117, endPoint x: 405, endPoint y: 126, distance: 10.1
click at [405, 126] on textarea "Amount: Full amount for: - JKQD - NYYC Currency: euro Reason of refund: Complai…" at bounding box center [448, 124] width 115 height 26
click at [503, 9] on icon at bounding box center [503, 7] width 4 height 4
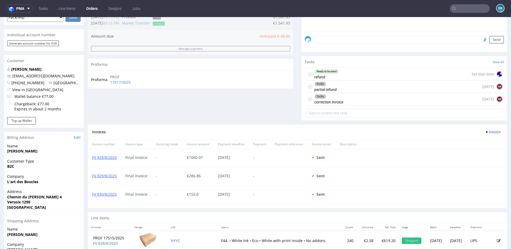
click at [333, 98] on div "To Do correction invoice" at bounding box center [328, 99] width 29 height 12
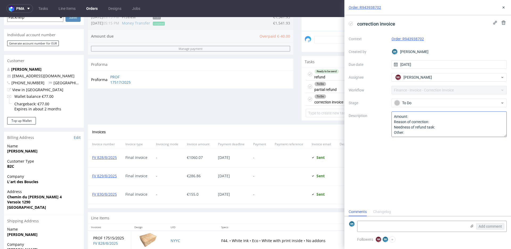
scroll to position [4, 0]
click at [421, 117] on textarea "Amount: Reason of correction: Needness of refund task: Other:" at bounding box center [448, 124] width 115 height 26
paste textarea "Full amount for: - JKQD - NYYC"
click at [408, 116] on textarea "Amount: Reason of correction: Needness of refund task: Other:" at bounding box center [448, 124] width 115 height 26
click at [434, 118] on textarea "Amount: Reason of correction: Needness of refund task: Other:" at bounding box center [448, 124] width 115 height 26
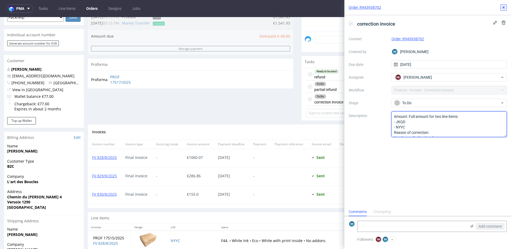
type textarea "Amount: Full amount for two line items: - JKQD - NYYC Reason of correction: Nee…"
click at [504, 9] on icon at bounding box center [503, 7] width 4 height 4
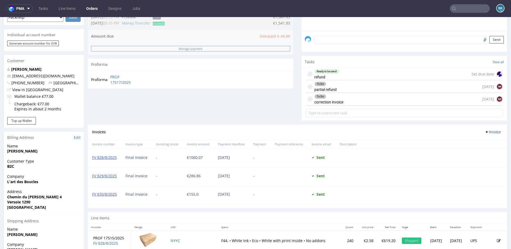
click at [340, 99] on div "To Do correction invoice" at bounding box center [328, 99] width 29 height 12
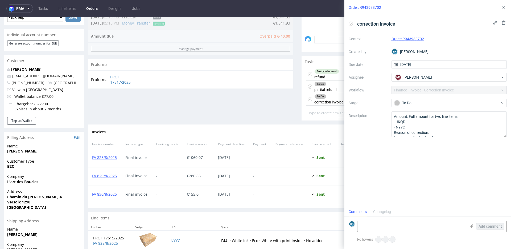
scroll to position [4, 0]
click at [328, 89] on div "To Do partial refund" at bounding box center [325, 86] width 22 height 12
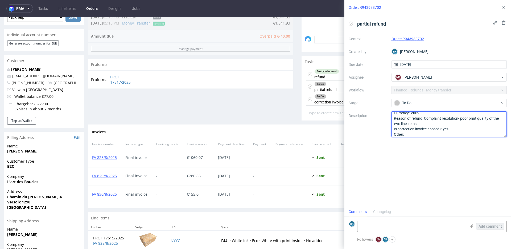
drag, startPoint x: 424, startPoint y: 117, endPoint x: 425, endPoint y: 122, distance: 5.3
click at [425, 123] on textarea "Amount: Full amount for: - JKQD - NYYC Currency: euro Reason of refund: Complai…" at bounding box center [448, 124] width 115 height 26
click at [504, 7] on icon at bounding box center [503, 7] width 4 height 4
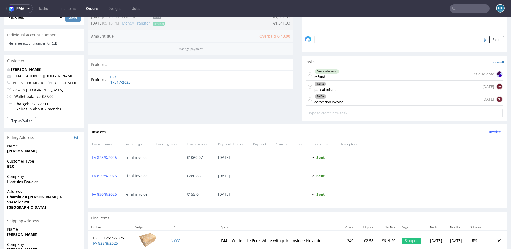
click at [357, 100] on div "To Do correction invoice today NK" at bounding box center [404, 99] width 197 height 13
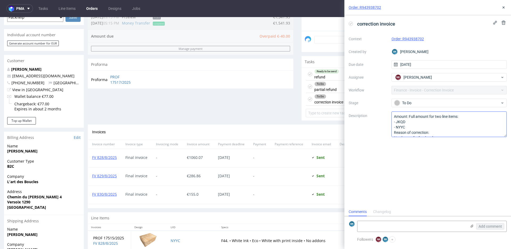
scroll to position [4, 0]
click at [438, 132] on textarea "Amount: Full amount for two line items: - JKQD - NYYC Reason of correction: Nee…" at bounding box center [448, 124] width 115 height 26
paste textarea "Complaint resolution- poor print quality of the two line items"
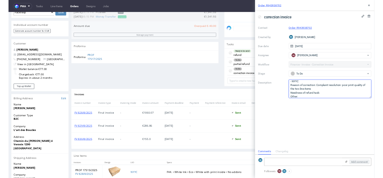
scroll to position [16, 0]
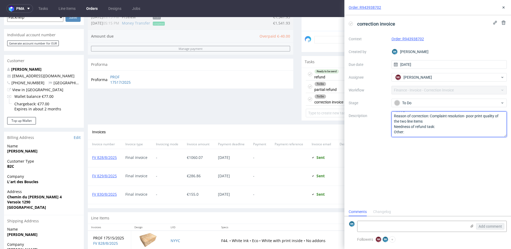
click at [445, 126] on textarea "Amount: Full amount for two line items: - JKQD - NYYC Reason of correction: Nee…" at bounding box center [448, 124] width 115 height 26
type textarea "Amount: Full amount for two line items: - JKQD - NYYC Reason of correction: Com…"
click at [504, 6] on icon at bounding box center [503, 7] width 4 height 4
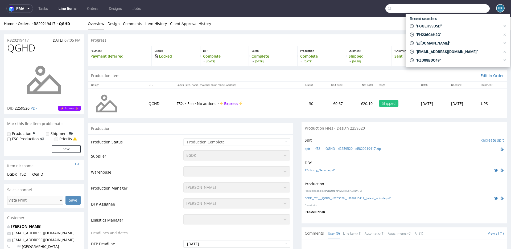
click at [465, 8] on input "text" at bounding box center [437, 8] width 104 height 9
paste input "FGGEH33D5D"
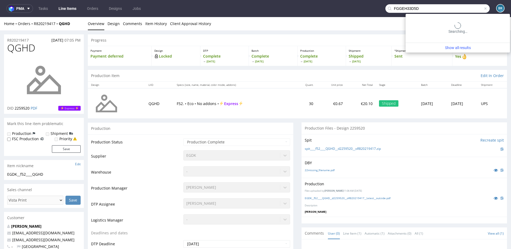
type input "FGGEH33D5D"
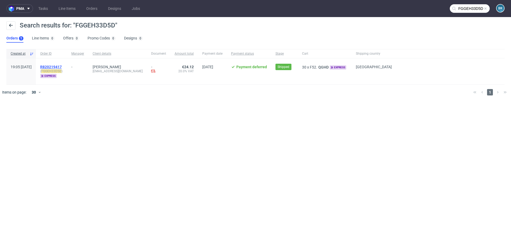
click at [62, 67] on span "R820219417" at bounding box center [51, 67] width 22 height 4
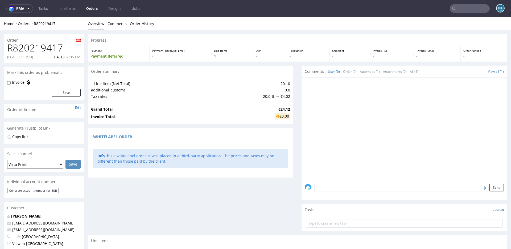
scroll to position [106, 0]
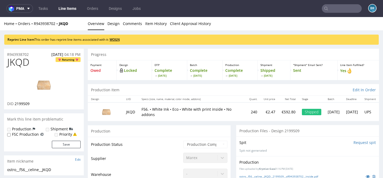
click at [117, 38] on link "WOGN" at bounding box center [115, 39] width 10 height 5
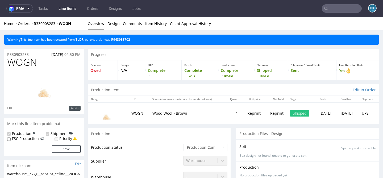
click at [342, 8] on input "text" at bounding box center [342, 8] width 40 height 9
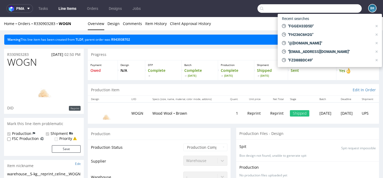
paste input "[EMAIL_ADDRESS][DOMAIN_NAME]"
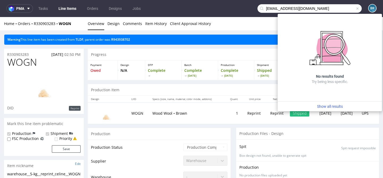
drag, startPoint x: 277, startPoint y: 8, endPoint x: 243, endPoint y: 8, distance: 33.3
click at [243, 8] on nav "pma Tasks Line Items Orders Designs Jobs [EMAIL_ADDRESS][DOMAIN_NAME] BK" at bounding box center [191, 8] width 383 height 17
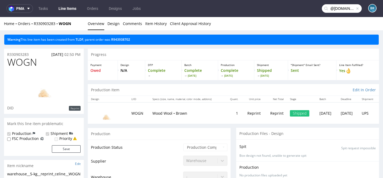
type input "@[DOMAIN_NAME]"
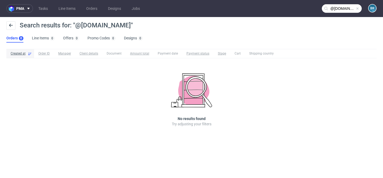
click at [358, 7] on span at bounding box center [358, 8] width 4 height 4
click at [349, 8] on input "text" at bounding box center [342, 8] width 40 height 9
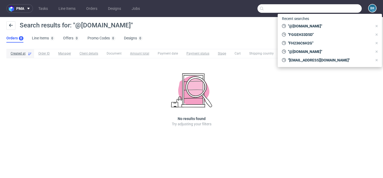
paste input "[EMAIL_ADDRESS][DOMAIN_NAME]"
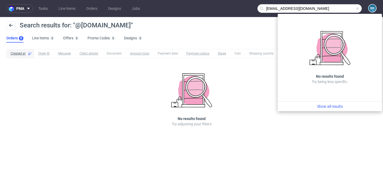
click at [313, 9] on input "[EMAIL_ADDRESS][DOMAIN_NAME]" at bounding box center [310, 8] width 104 height 9
type input "biuro.wydrukowane"
click at [358, 7] on span at bounding box center [358, 8] width 4 height 4
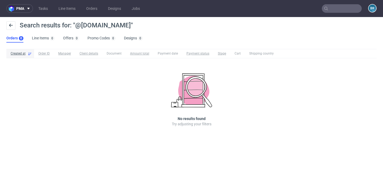
click at [358, 7] on input "text" at bounding box center [342, 8] width 40 height 9
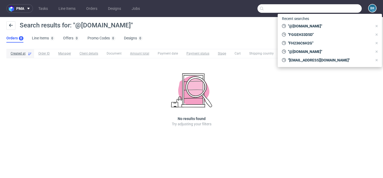
paste input "[PERSON_NAME]"
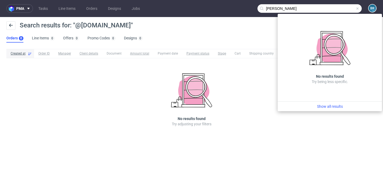
type input "[PERSON_NAME]"
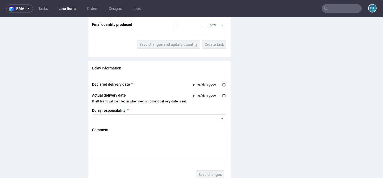
scroll to position [540, 0]
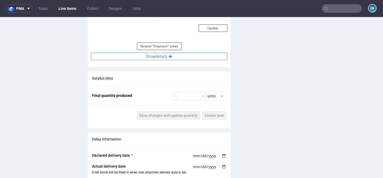
click at [160, 57] on button "Show details" at bounding box center [159, 56] width 137 height 7
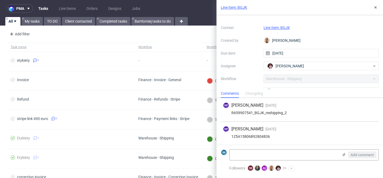
scroll to position [13, 0]
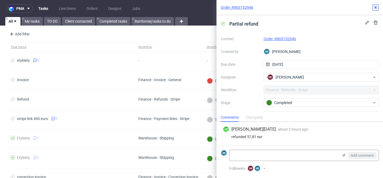
click at [375, 6] on icon at bounding box center [376, 7] width 4 height 4
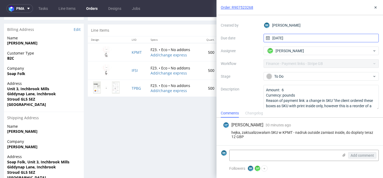
scroll to position [32, 0]
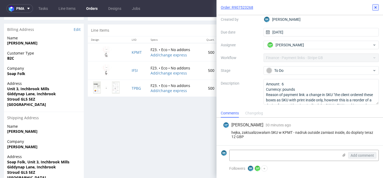
click at [375, 7] on icon at bounding box center [376, 7] width 4 height 4
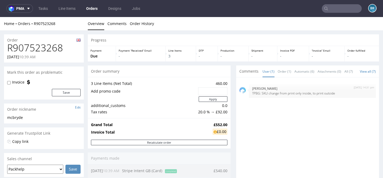
click at [40, 47] on h1 "R907523268" at bounding box center [43, 48] width 73 height 11
copy h1 "R907523268"
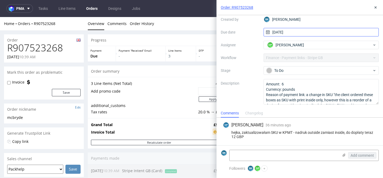
scroll to position [32, 0]
